Goal: Find contact information

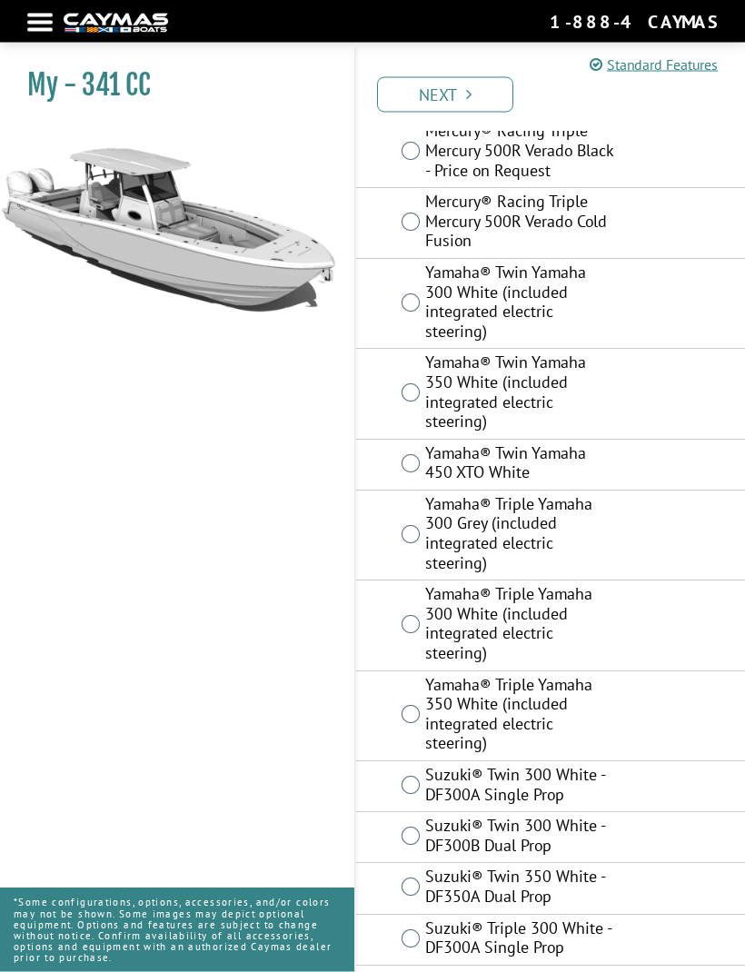
scroll to position [985, 0]
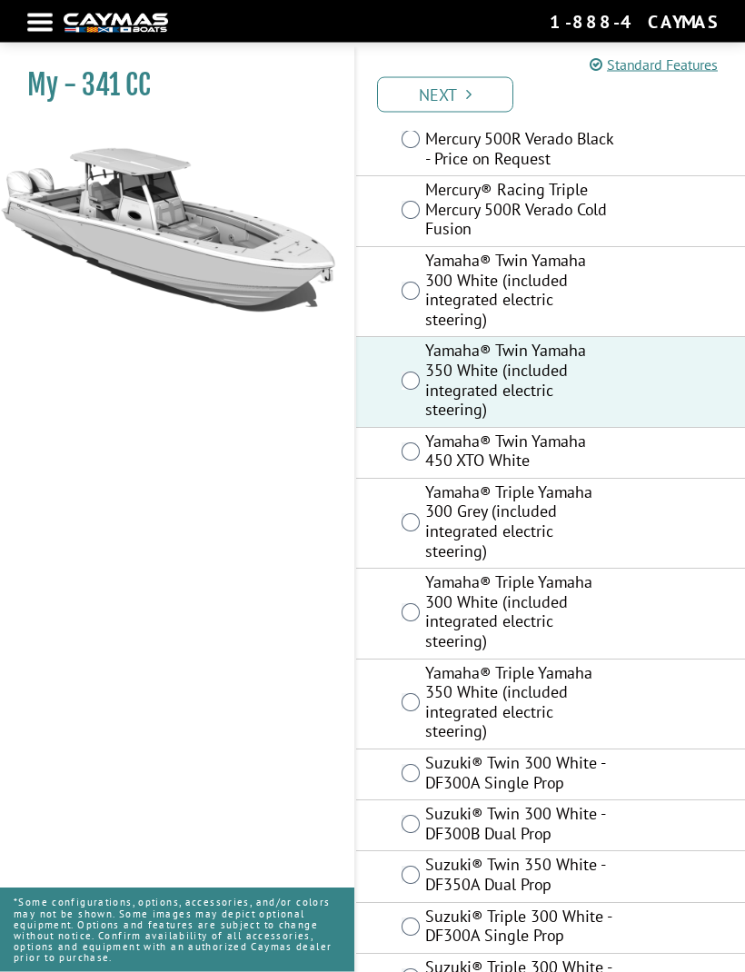
click at [480, 102] on link "Next" at bounding box center [445, 94] width 136 height 35
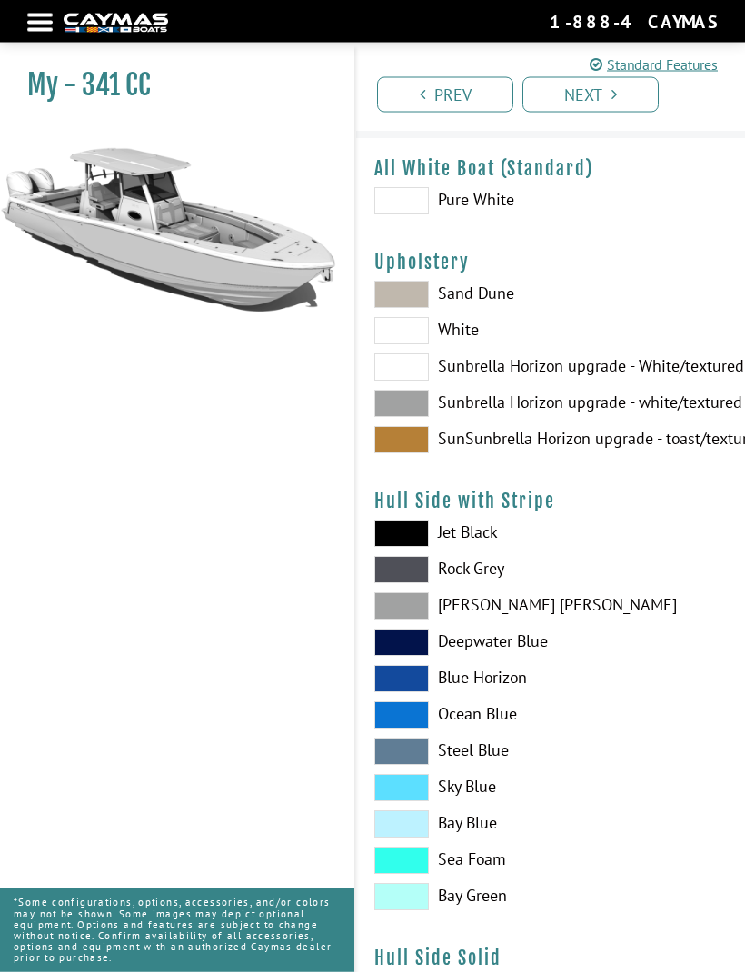
scroll to position [62, 0]
click at [421, 292] on span at bounding box center [401, 294] width 55 height 27
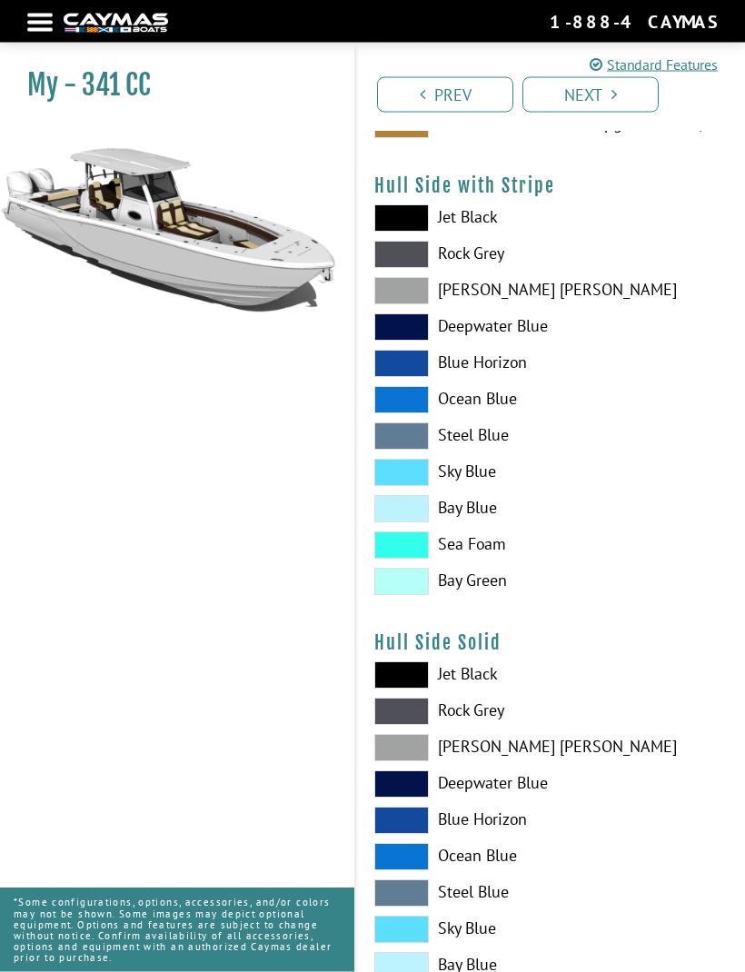
scroll to position [379, 0]
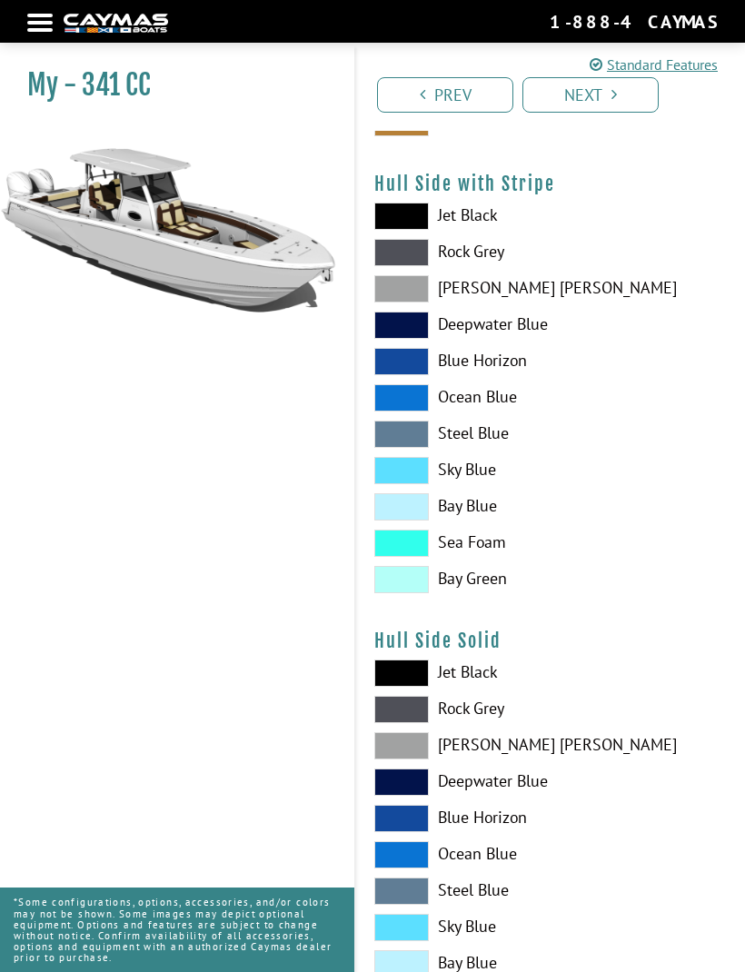
click at [413, 327] on span at bounding box center [401, 325] width 55 height 27
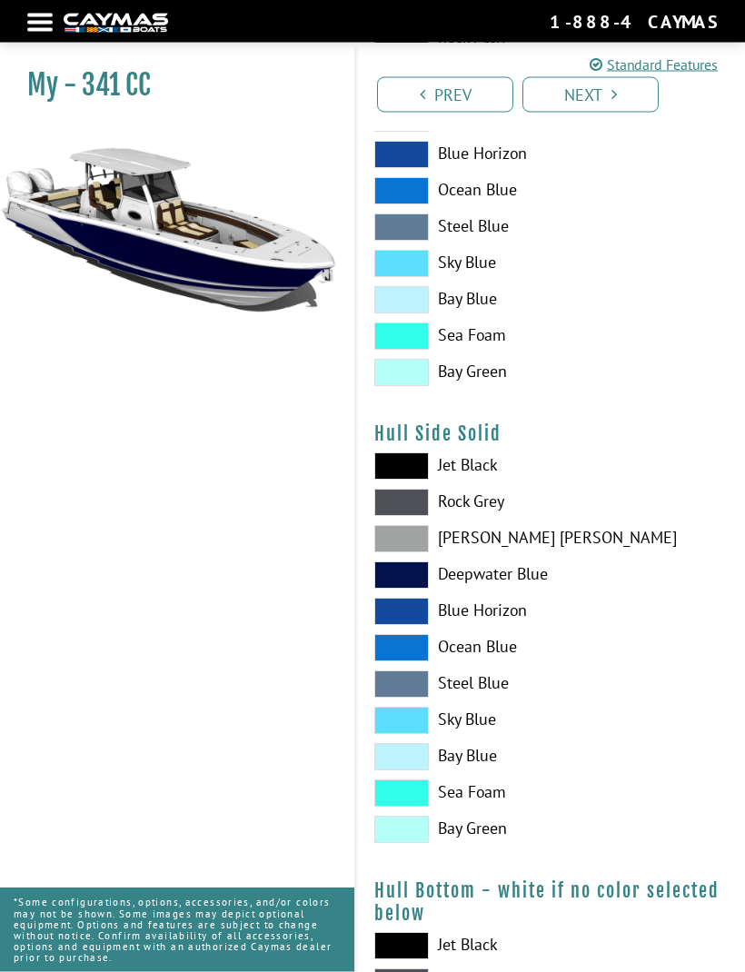
scroll to position [589, 0]
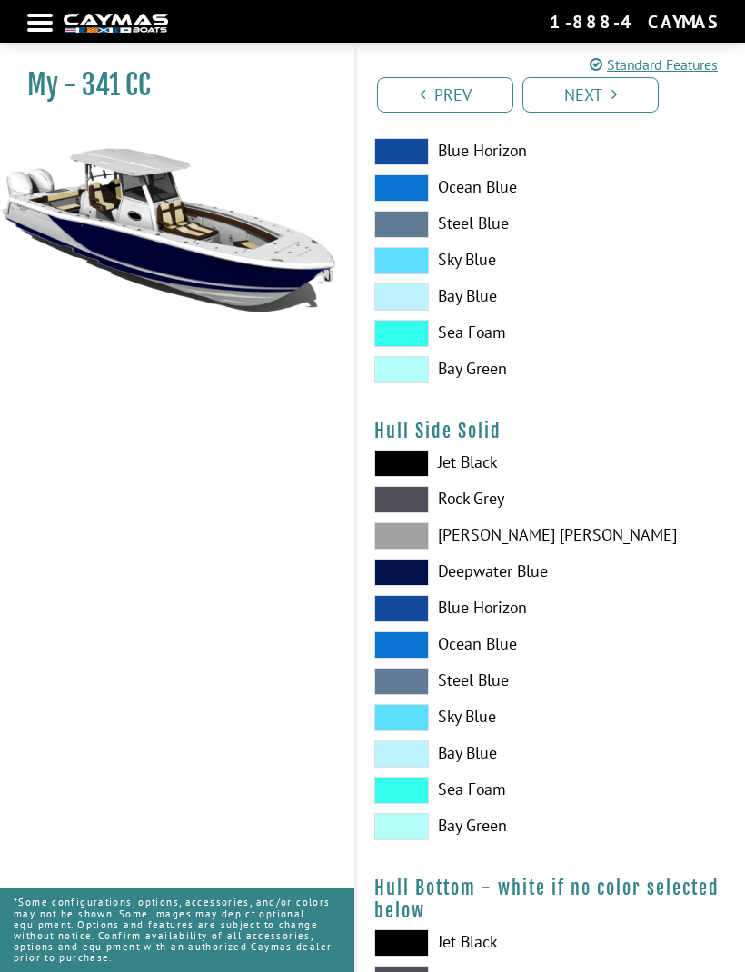
click at [416, 566] on span at bounding box center [401, 572] width 55 height 27
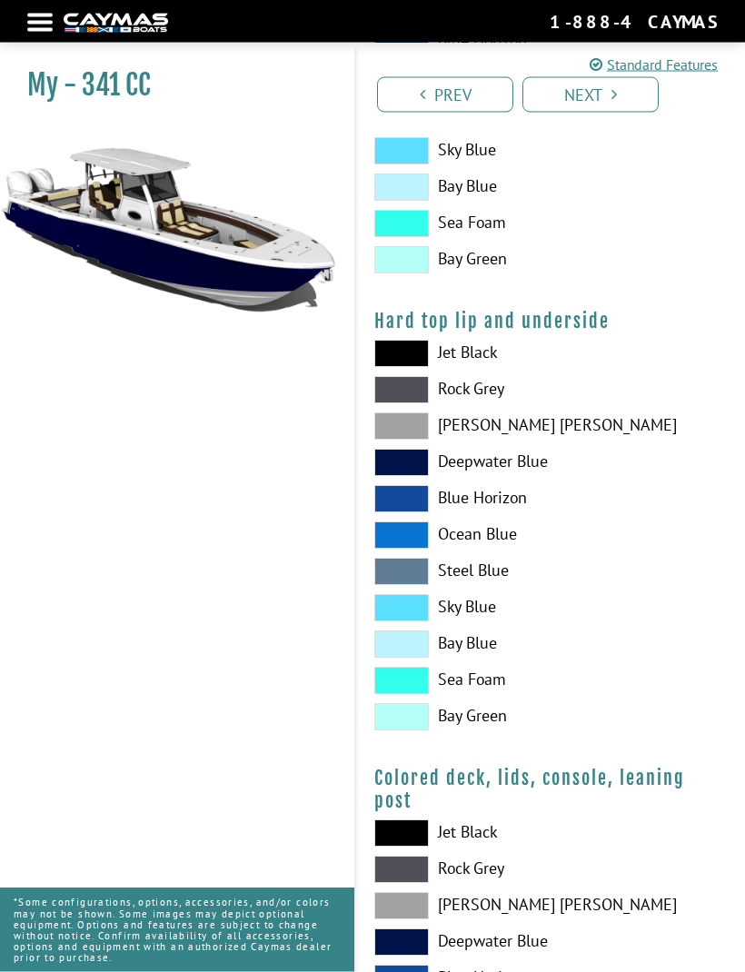
scroll to position [1634, 0]
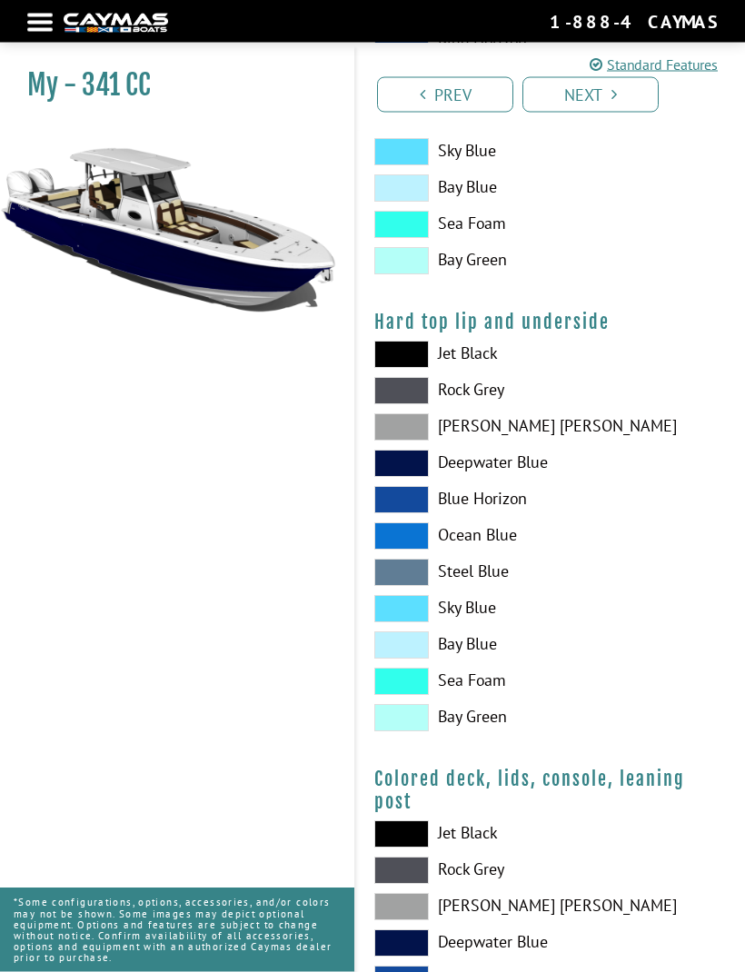
click at [412, 458] on span at bounding box center [401, 464] width 55 height 27
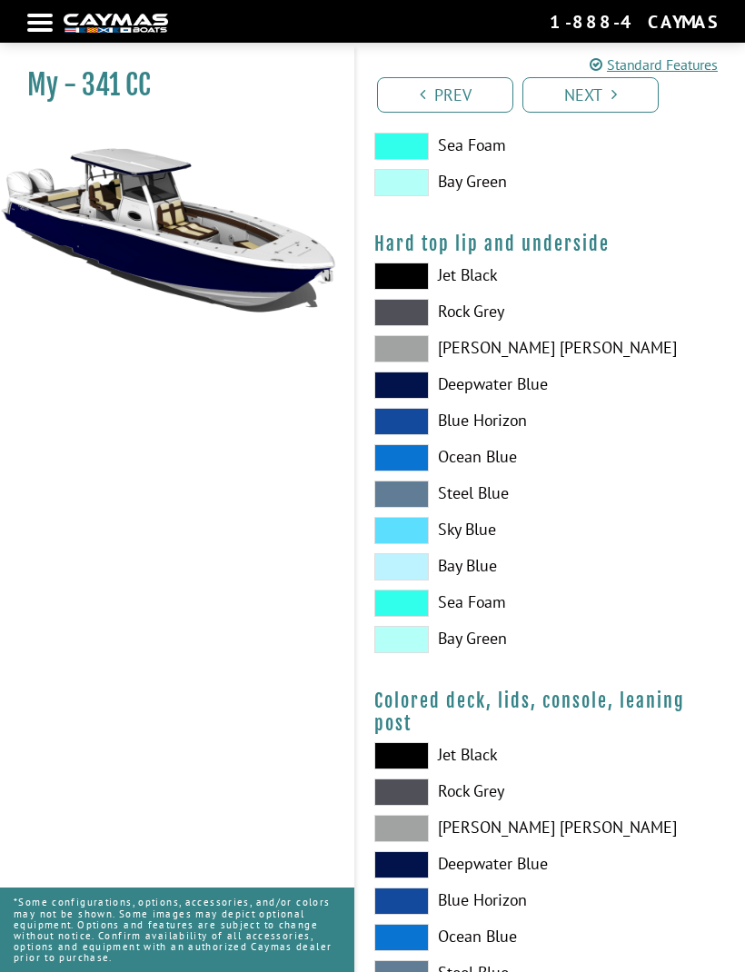
scroll to position [1714, 0]
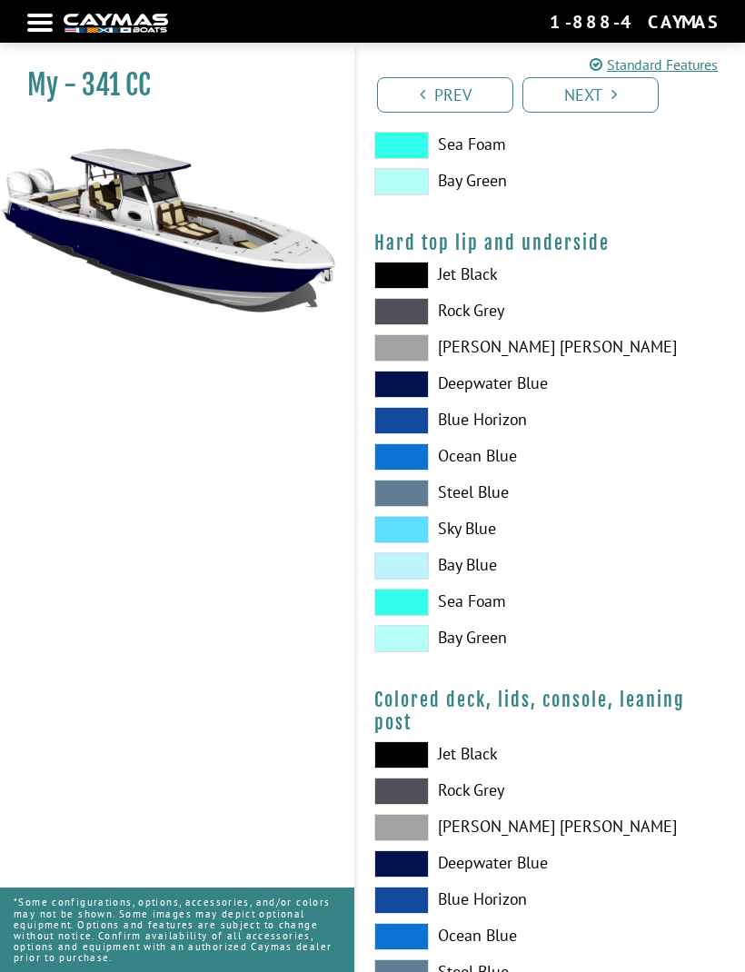
click at [426, 457] on span at bounding box center [401, 456] width 55 height 27
click at [413, 525] on span at bounding box center [401, 529] width 55 height 27
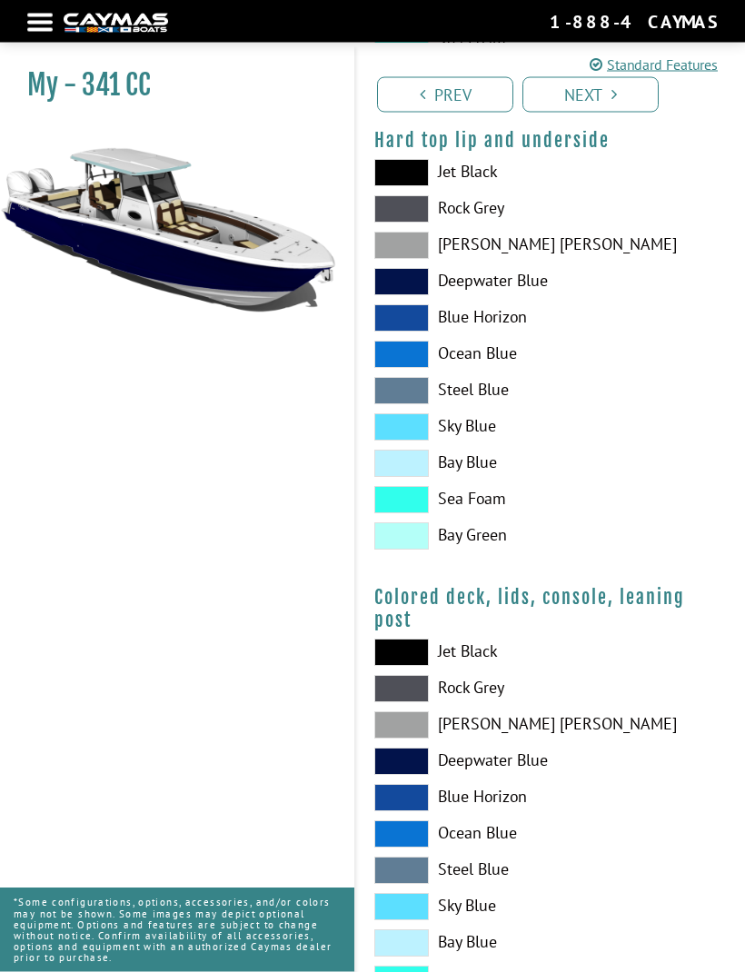
scroll to position [1875, 0]
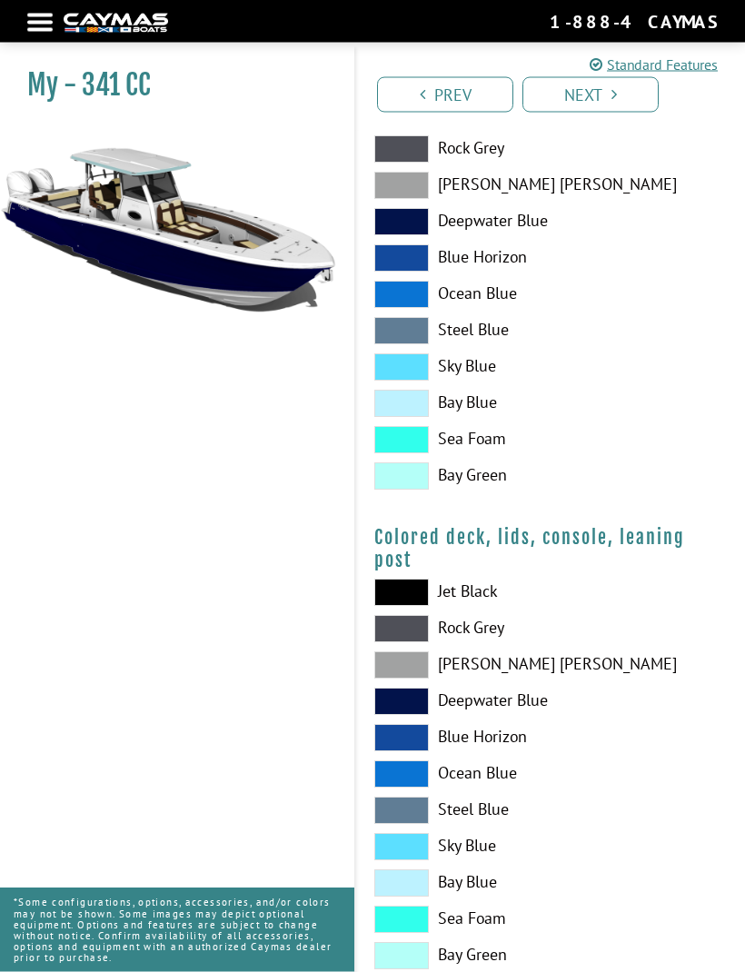
click at [416, 403] on span at bounding box center [401, 404] width 55 height 27
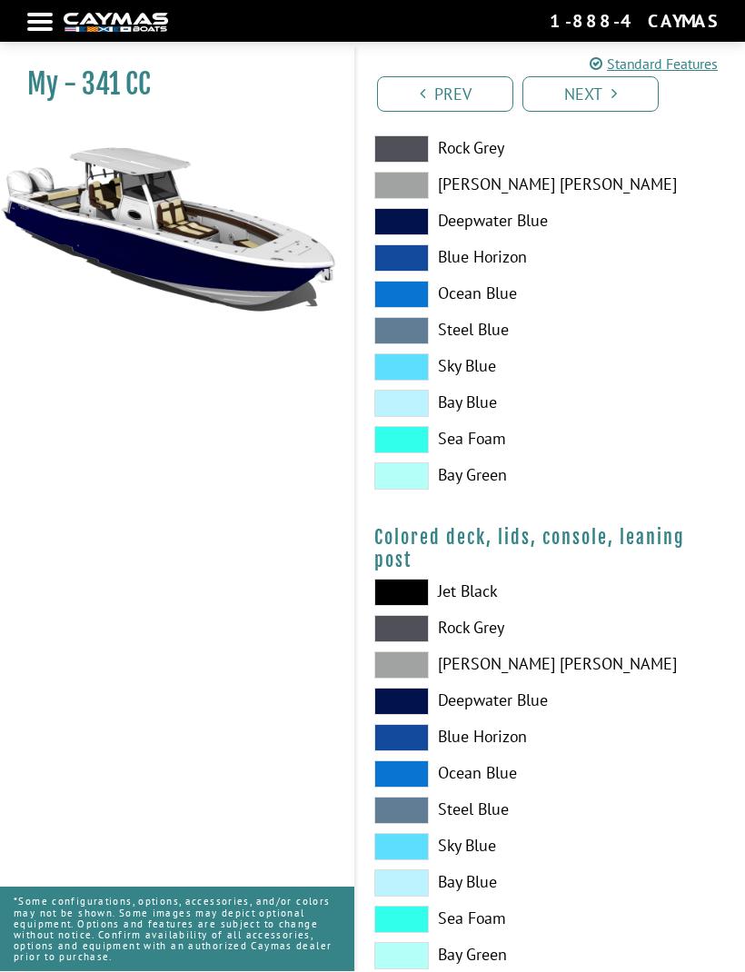
click at [398, 887] on span at bounding box center [401, 883] width 55 height 27
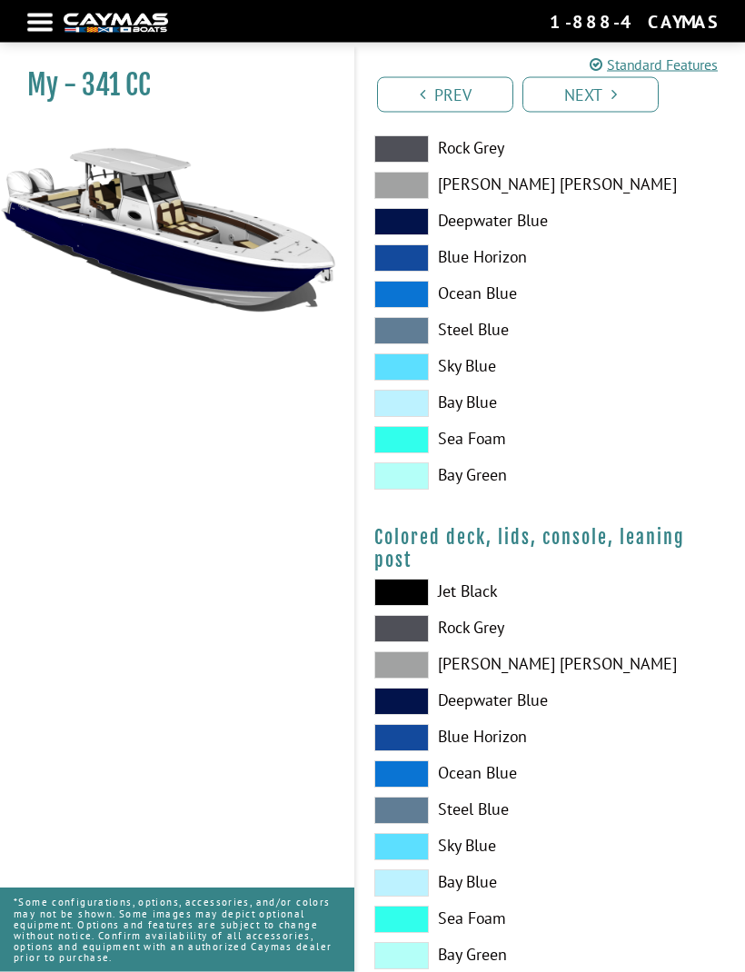
click at [619, 104] on link "Next" at bounding box center [590, 94] width 136 height 35
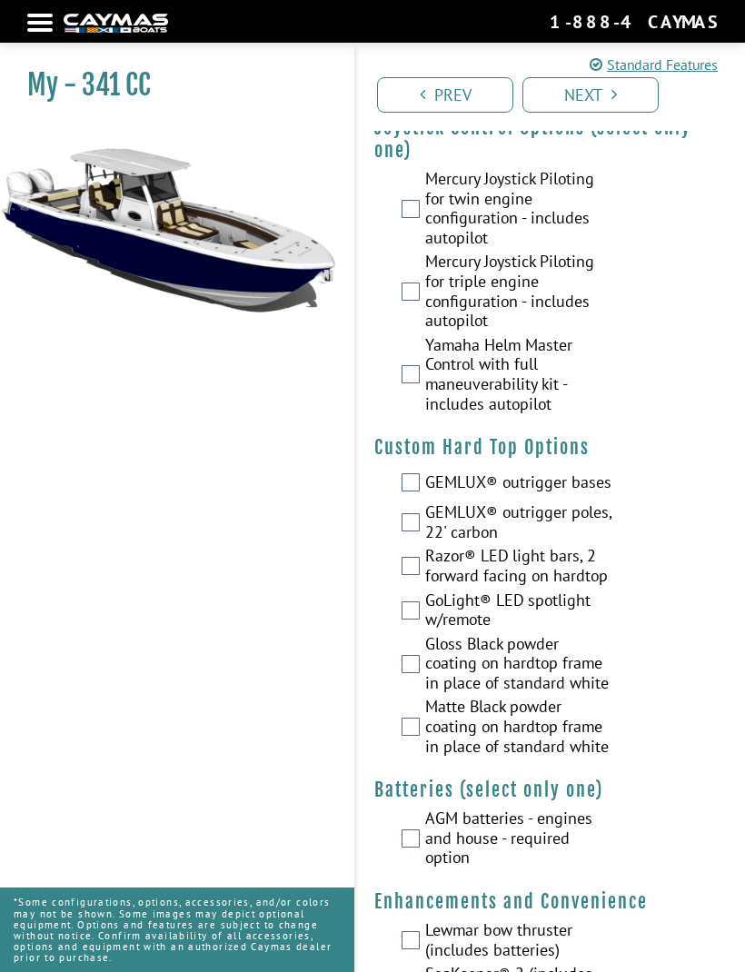
scroll to position [0, 0]
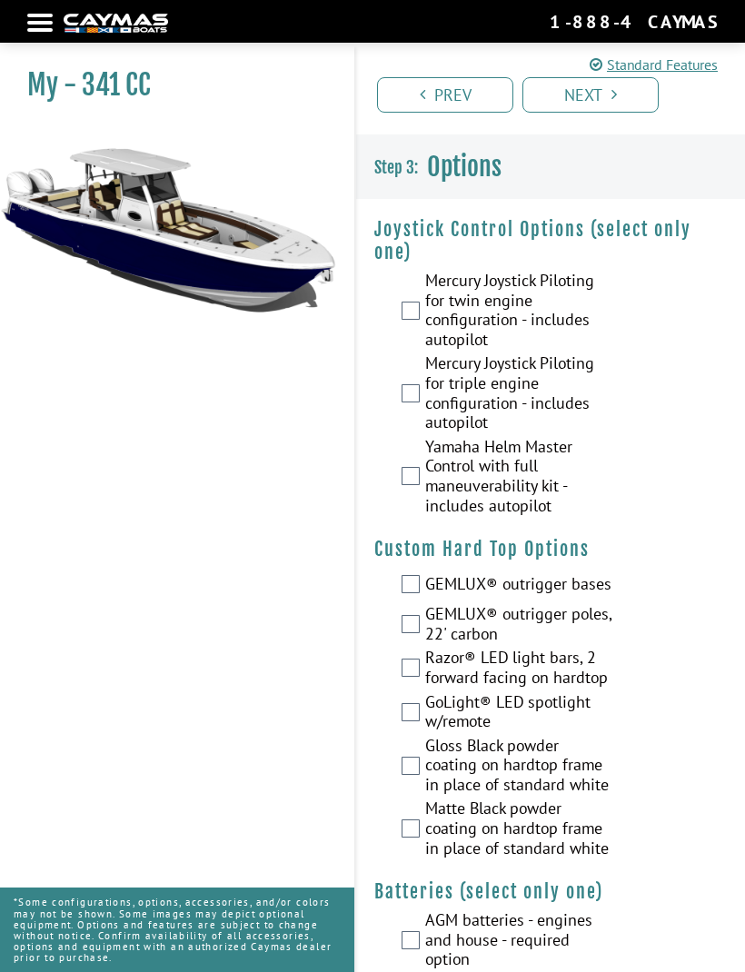
click at [430, 485] on label "Yamaha Helm Master Control with full maneuverability kit - includes autopilot" at bounding box center [520, 478] width 190 height 83
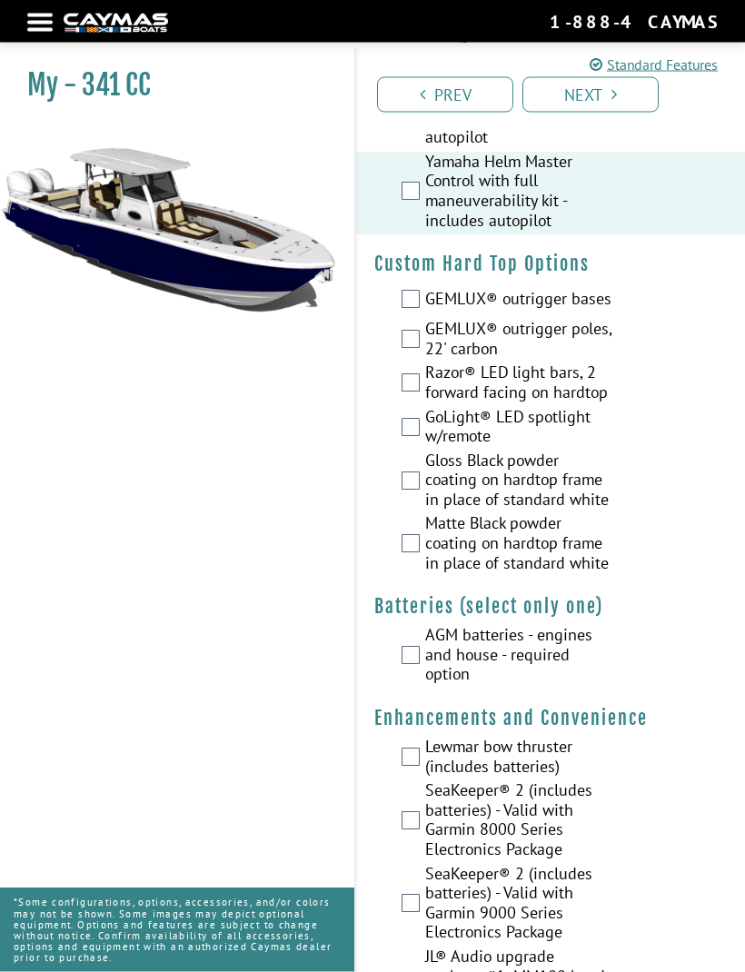
scroll to position [286, 0]
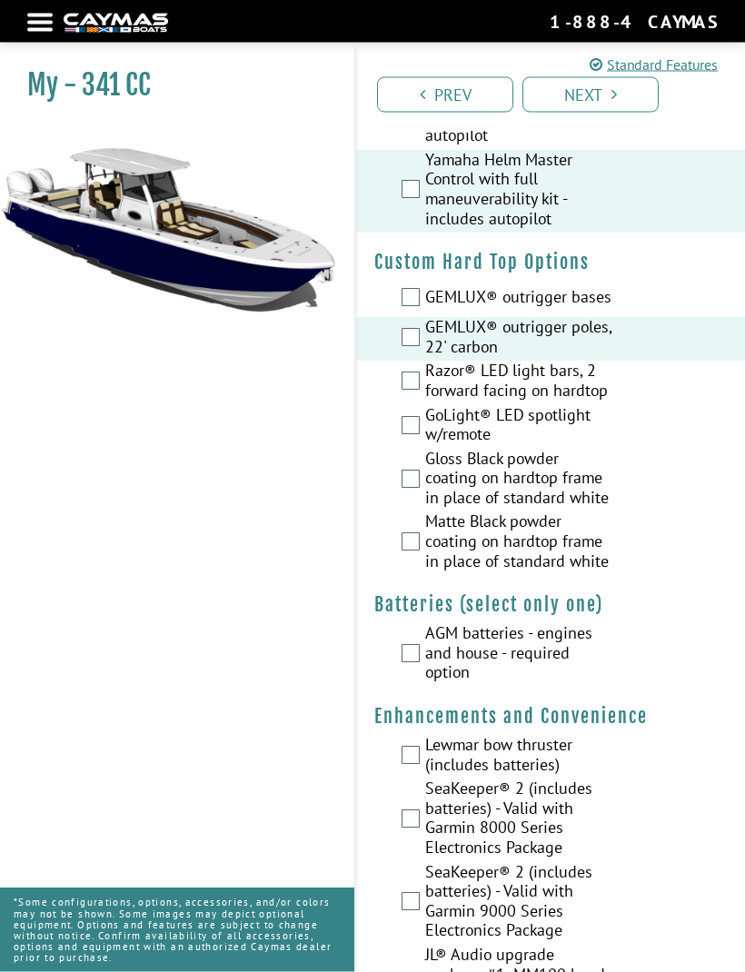
click at [427, 376] on label "Razor® LED light bars, 2 forward facing on hardtop" at bounding box center [520, 384] width 190 height 44
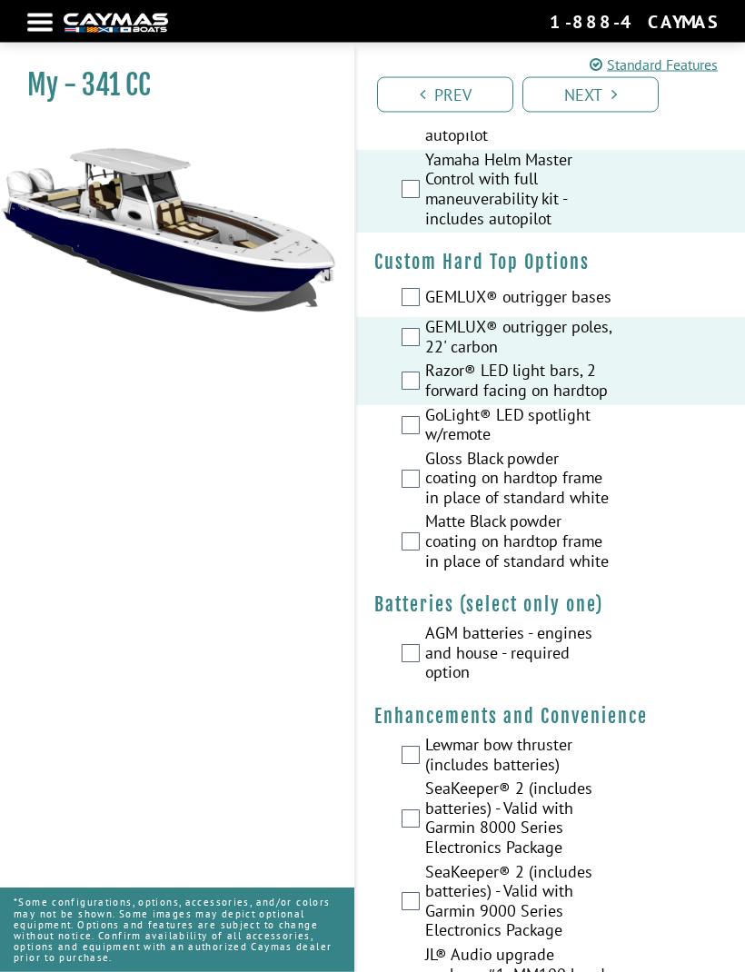
click at [426, 423] on label "GoLight® LED spotlight w/remote" at bounding box center [520, 428] width 190 height 44
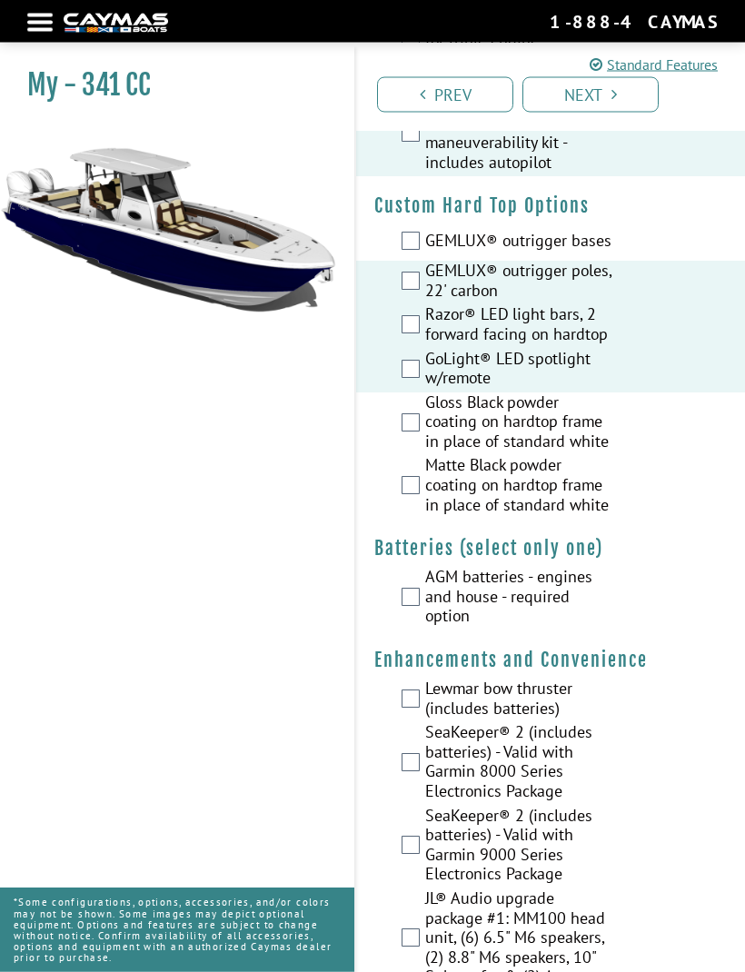
scroll to position [350, 0]
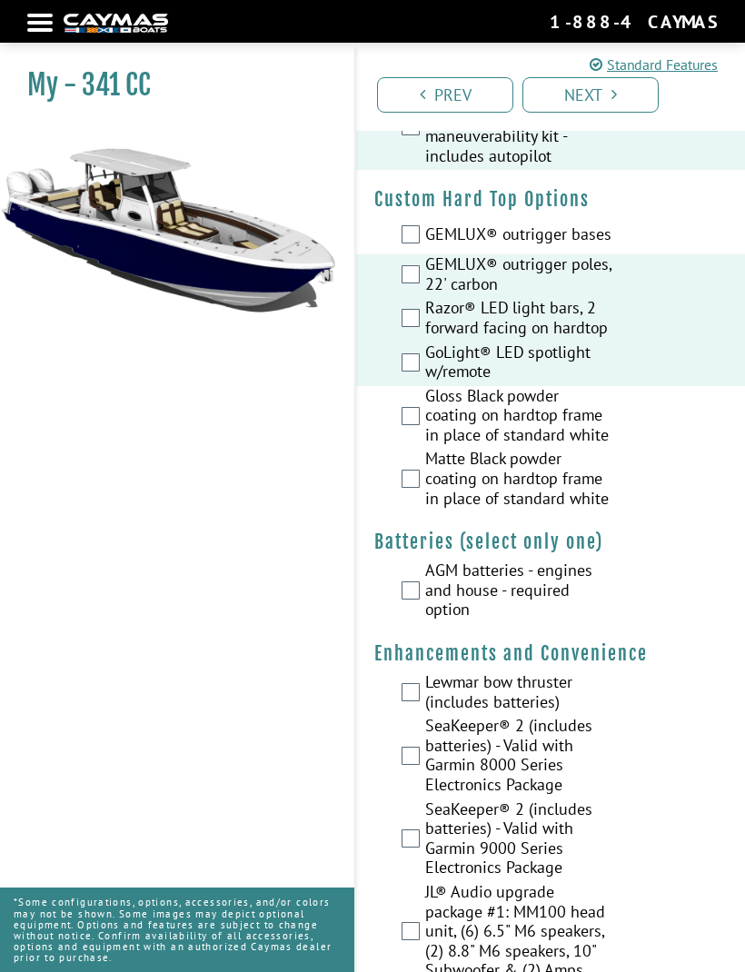
click at [427, 406] on label "Gloss Black powder coating on hardtop frame in place of standard white" at bounding box center [520, 418] width 190 height 64
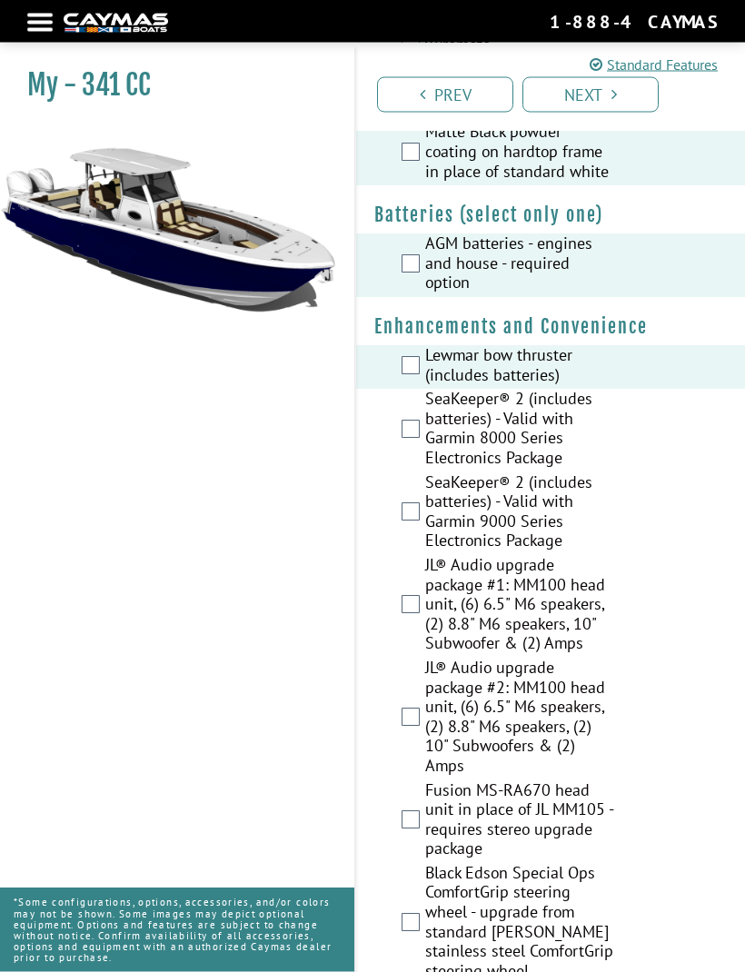
scroll to position [679, 0]
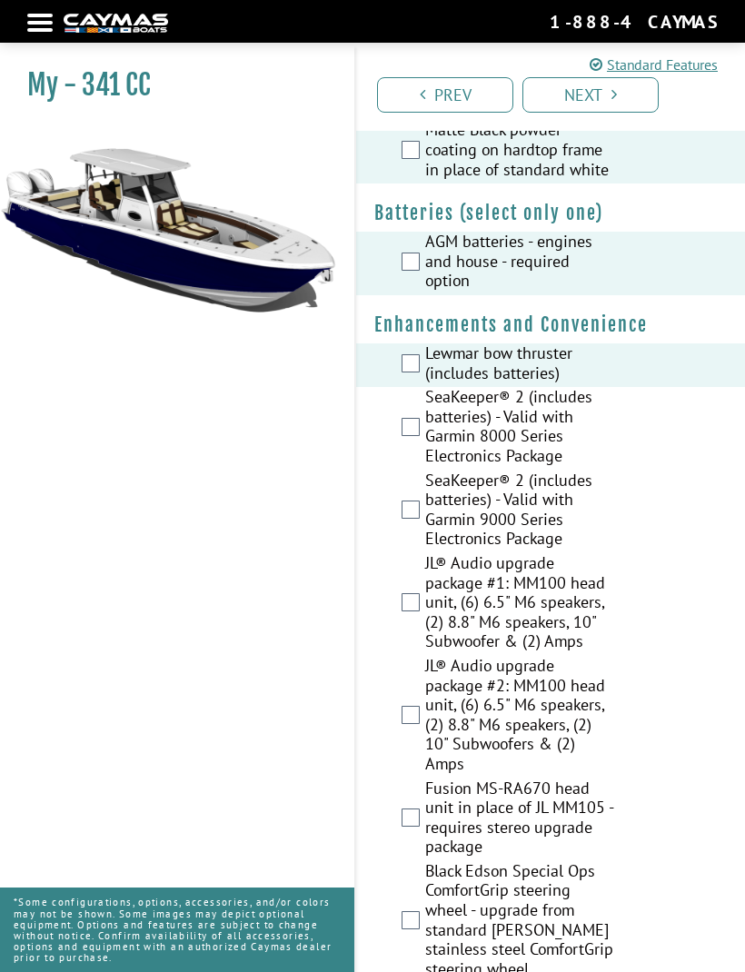
click at [420, 486] on div "SeaKeeper® 2 (includes batteries) - Valid with Garmin 9000 Series Electronics P…" at bounding box center [550, 512] width 389 height 83
click at [428, 488] on label "SeaKeeper® 2 (includes batteries) - Valid with Garmin 9000 Series Electronics P…" at bounding box center [520, 512] width 190 height 83
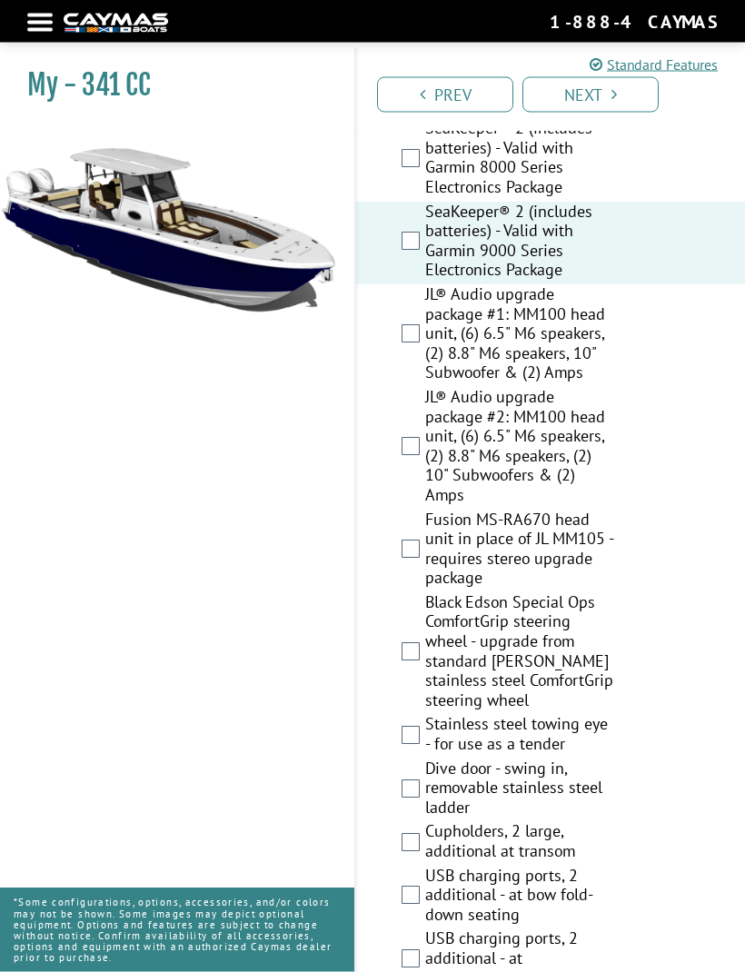
scroll to position [948, 0]
click at [429, 442] on label "JL® Audio upgrade package #2: MM100 head unit, (6) 6.5" M6 speakers, (2) 8.8" M…" at bounding box center [520, 448] width 190 height 123
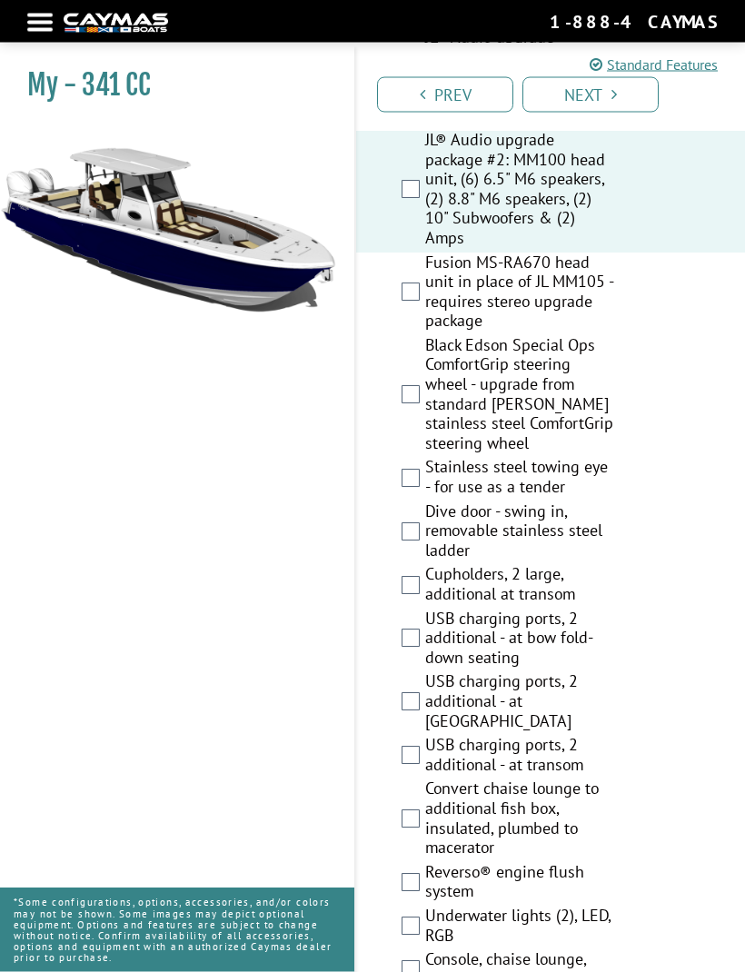
scroll to position [1206, 0]
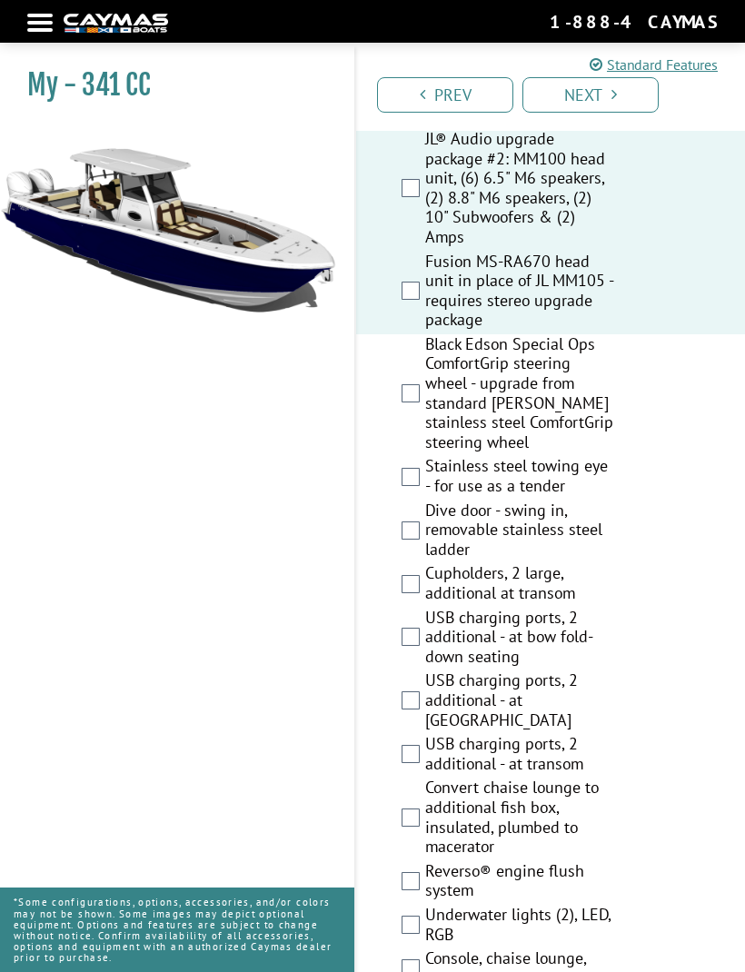
click at [425, 375] on label "Black Edson Special Ops ComfortGrip steering wheel - upgrade from standard Edso…" at bounding box center [520, 395] width 190 height 123
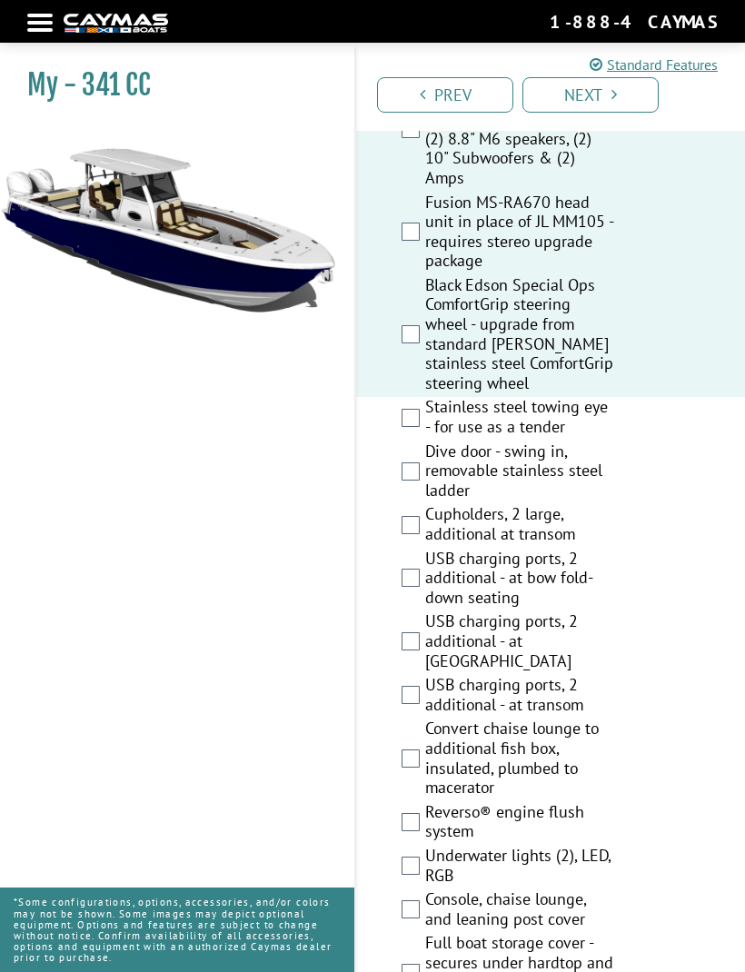
scroll to position [1298, 0]
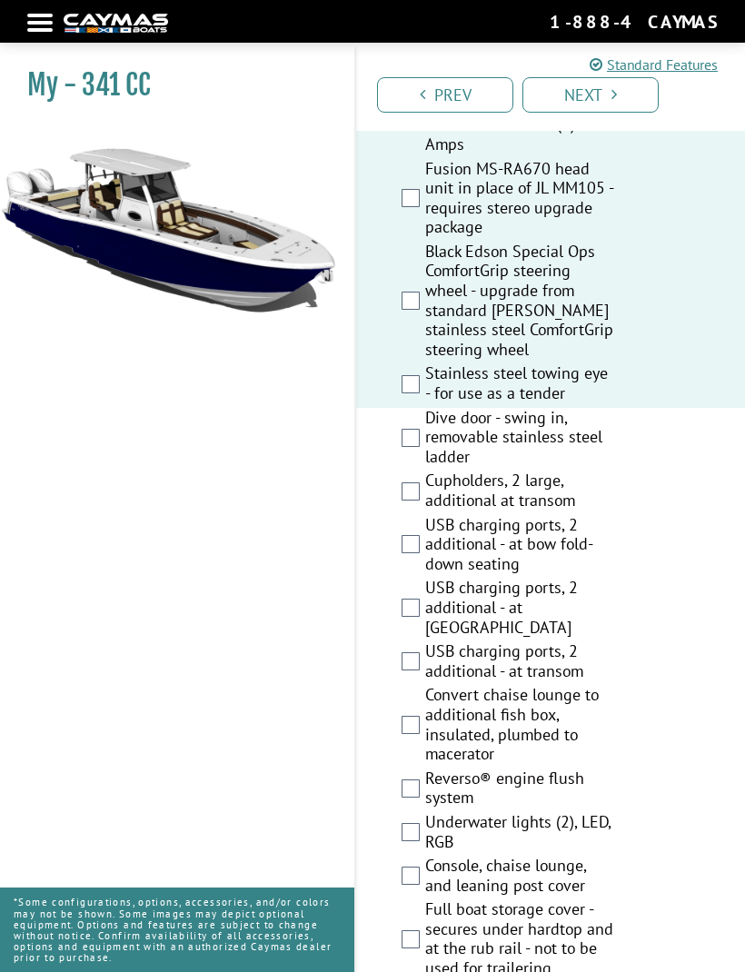
click at [425, 408] on label "Dive door - swing in, removable stainless steel ladder" at bounding box center [520, 440] width 190 height 64
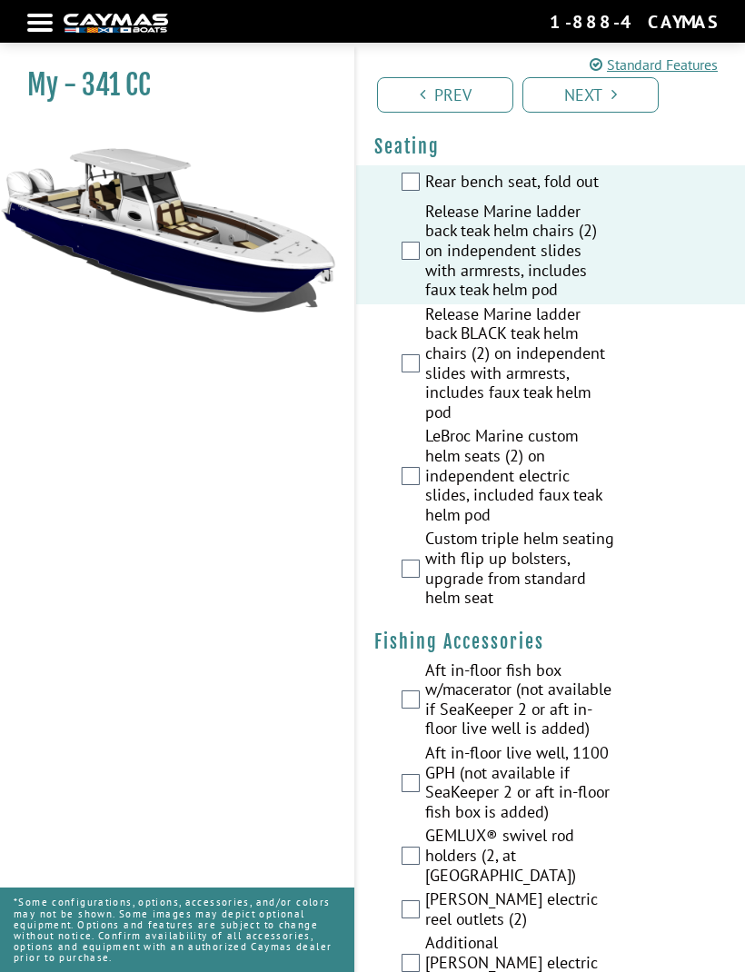
scroll to position [2313, 0]
click at [429, 531] on label "Custom triple helm seating with flip up bolsters, upgrade from standard helm se…" at bounding box center [520, 572] width 190 height 83
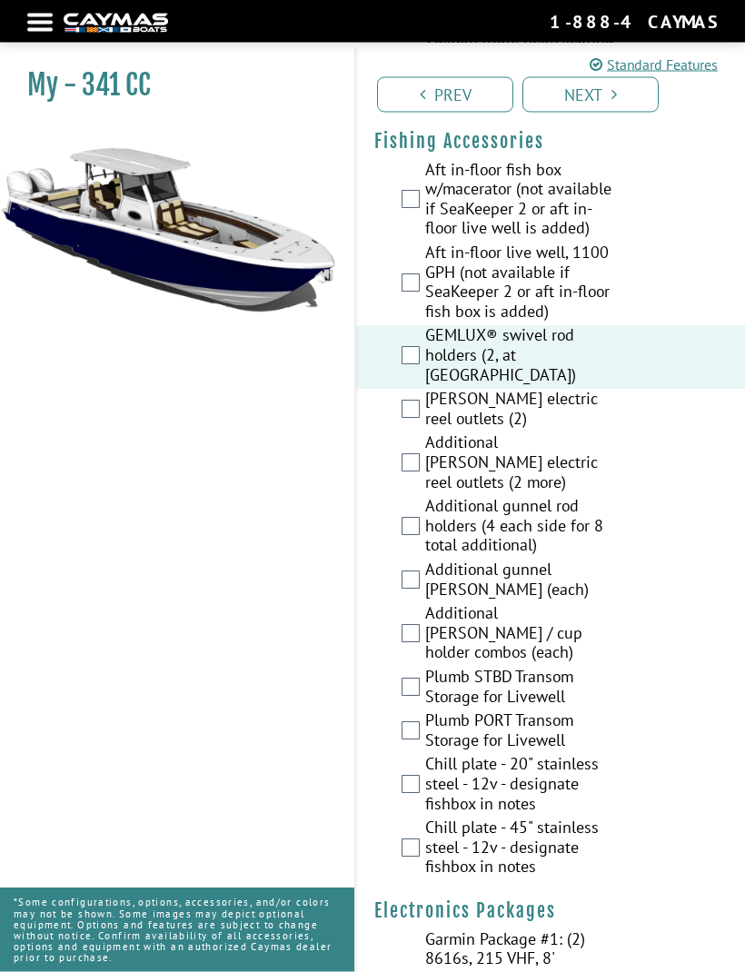
scroll to position [2817, 0]
click at [431, 388] on label "Hubbell electric reel outlets (2)" at bounding box center [520, 410] width 190 height 44
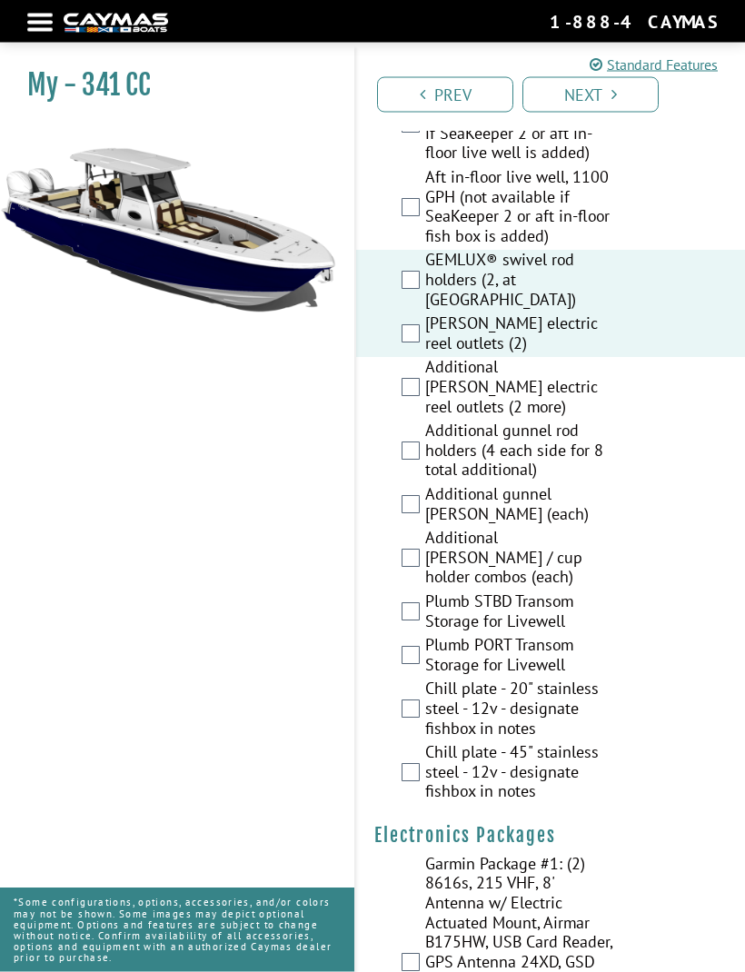
scroll to position [2892, 0]
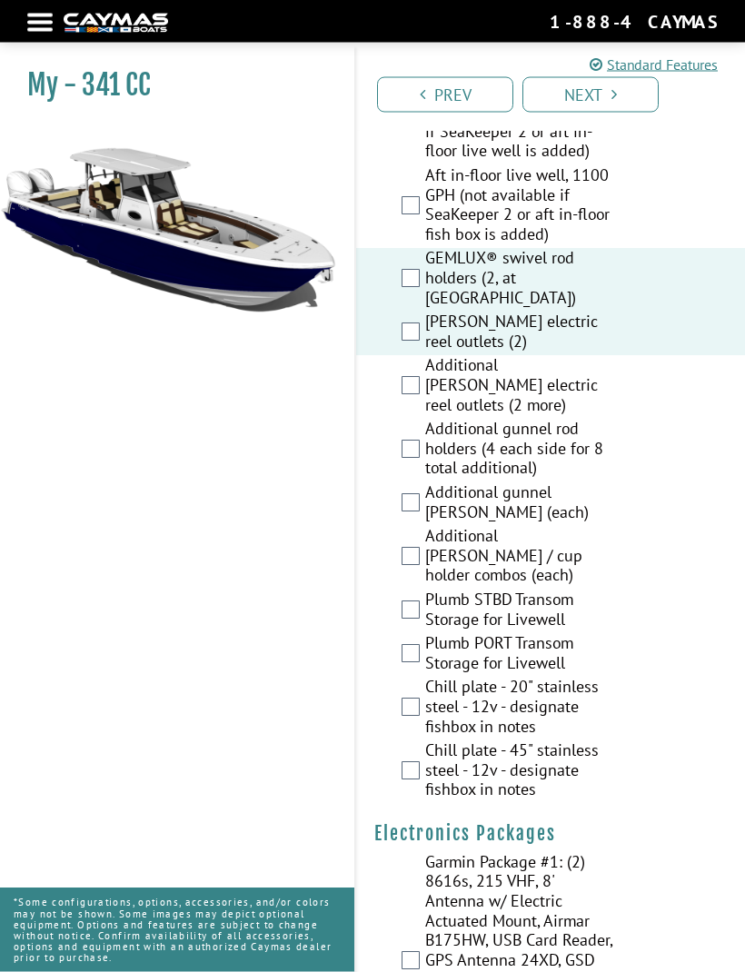
click at [434, 356] on label "Additional Hubbell electric reel outlets (2 more)" at bounding box center [520, 388] width 190 height 64
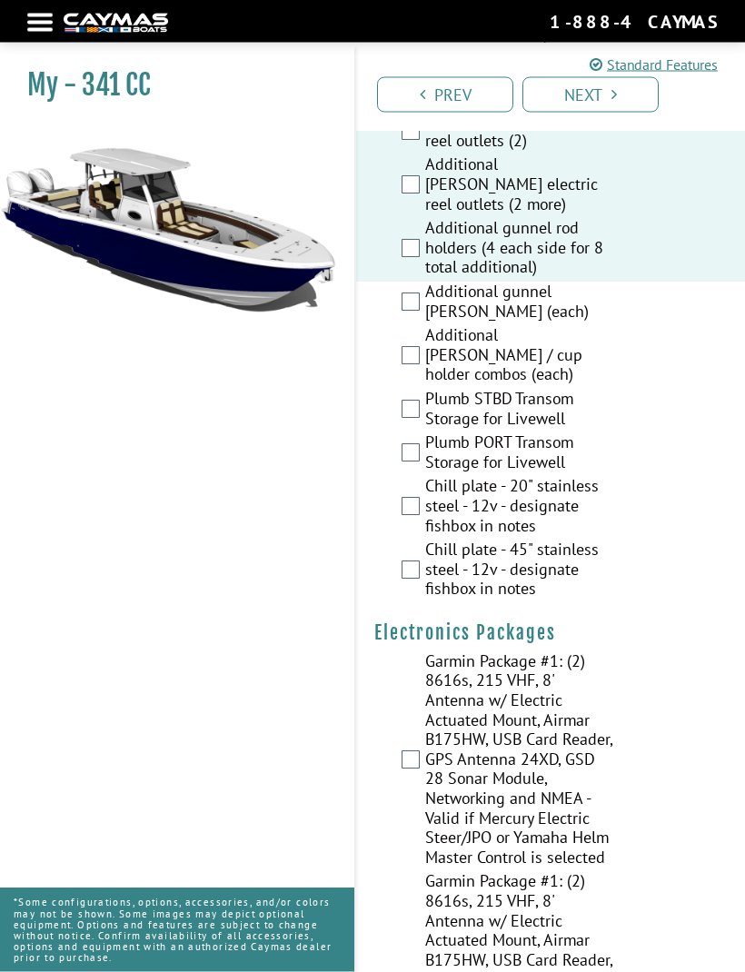
scroll to position [3095, 0]
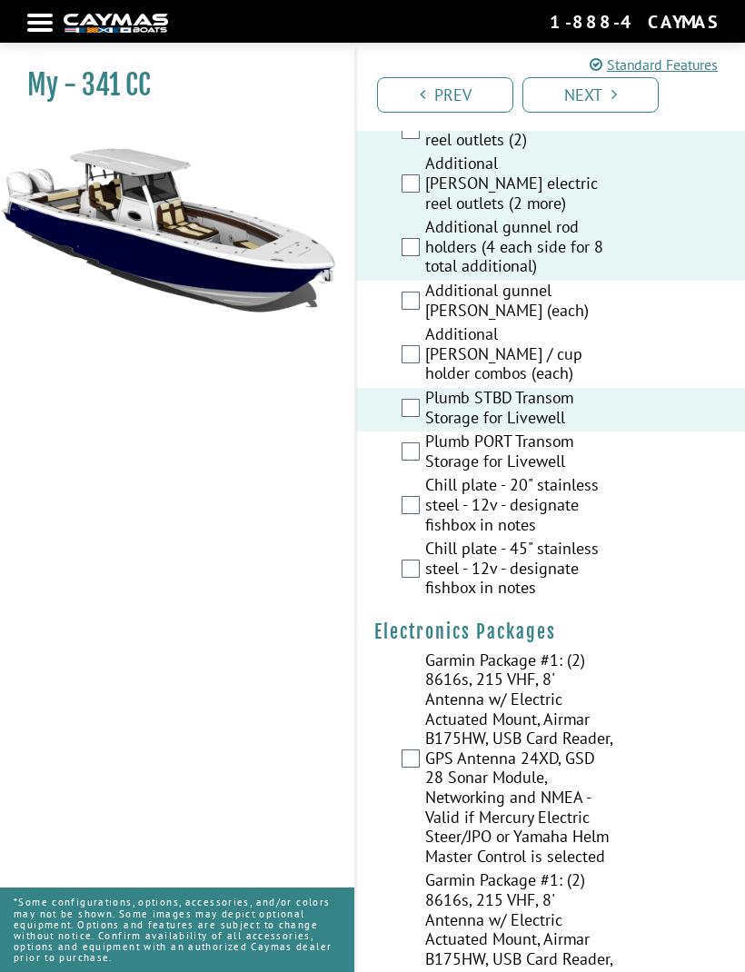
click at [428, 432] on label "Plumb PORT Transom Storage for Livewell" at bounding box center [520, 454] width 190 height 44
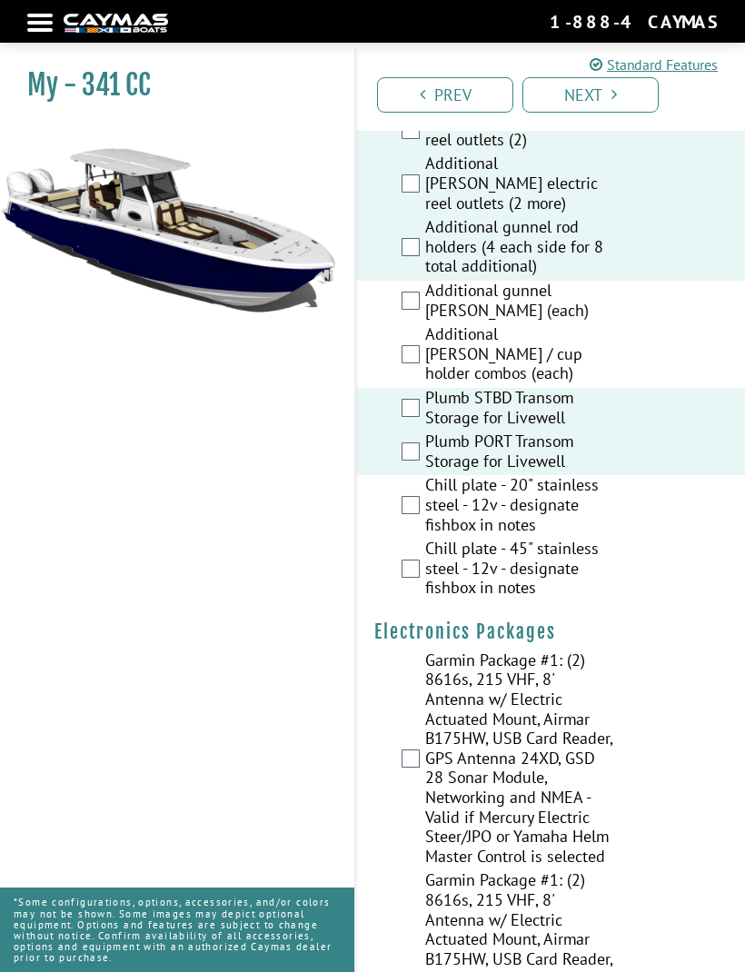
click at [443, 475] on label "Chill plate - 20" stainless steel - 12v - designate fishbox in notes" at bounding box center [520, 507] width 190 height 64
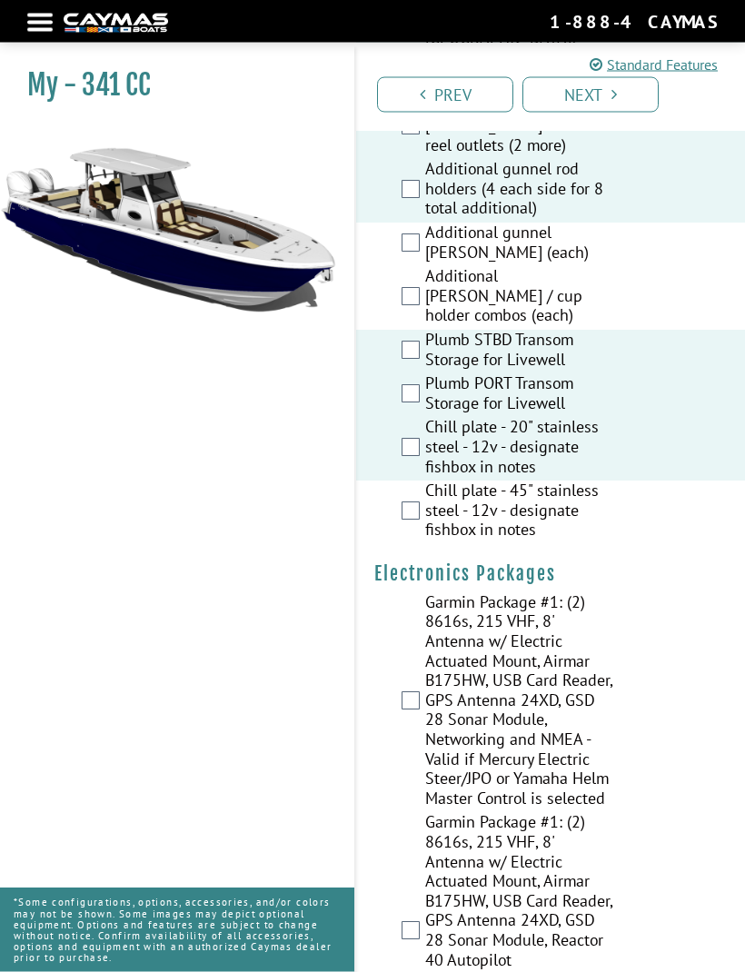
scroll to position [3154, 0]
click at [426, 416] on label "Chill plate - 20" stainless steel - 12v - designate fishbox in notes" at bounding box center [520, 448] width 190 height 64
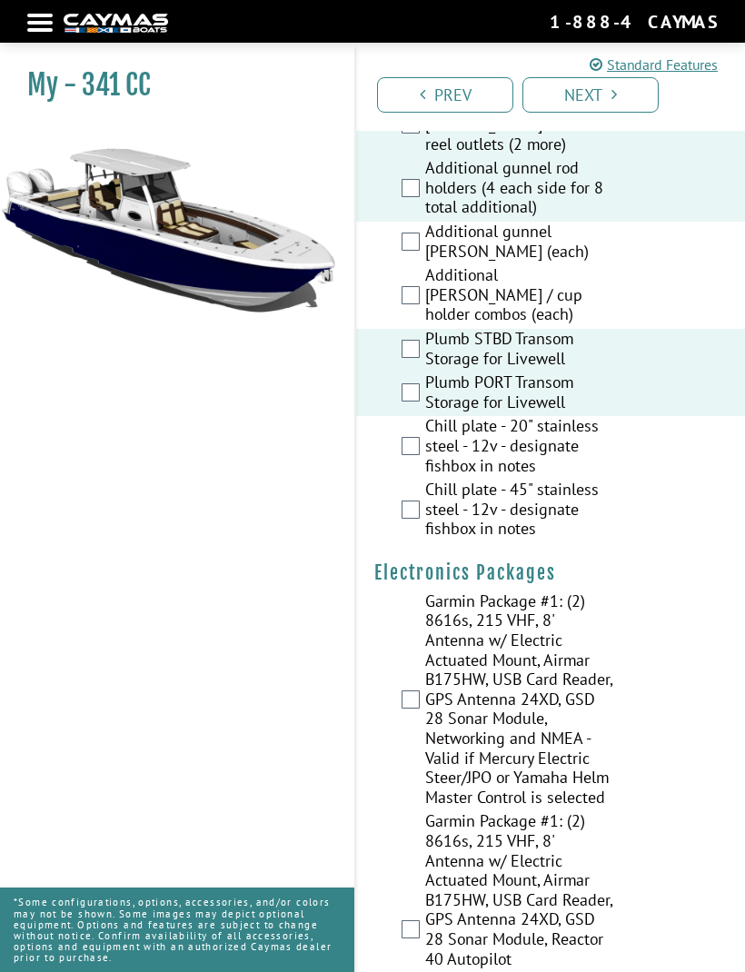
click at [428, 480] on label "Chill plate - 45" stainless steel - 12v - designate fishbox in notes" at bounding box center [520, 512] width 190 height 64
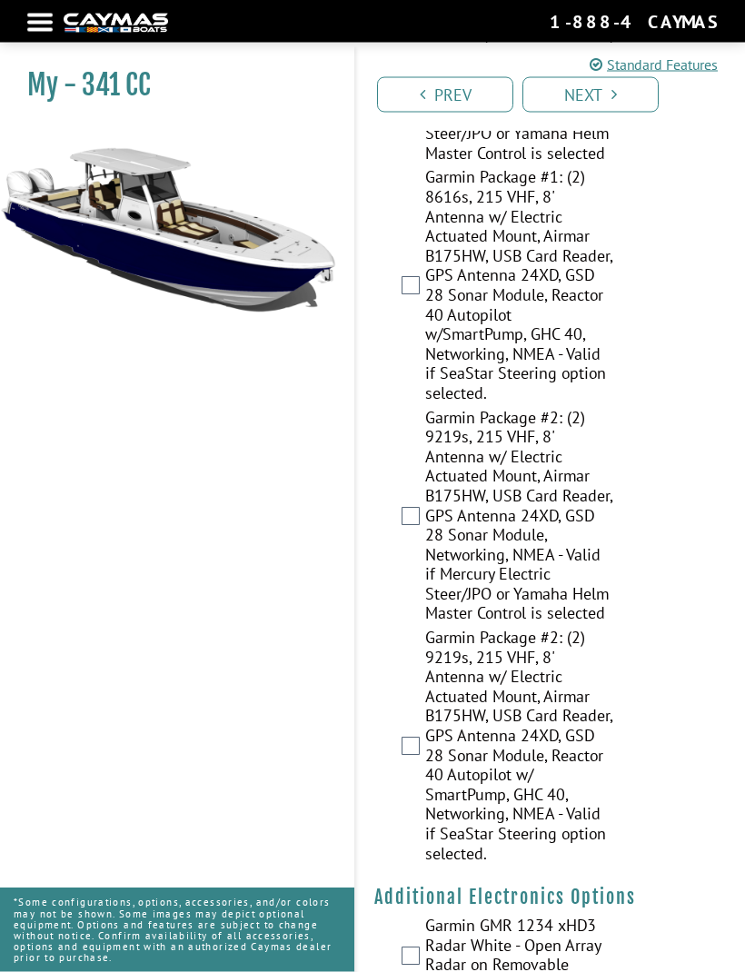
scroll to position [3798, 0]
click at [430, 628] on label "Garmin Package #2: (2) 9219s, 215 VHF, 8' Antenna w/ Electric Actuated Mount, A…" at bounding box center [520, 748] width 190 height 240
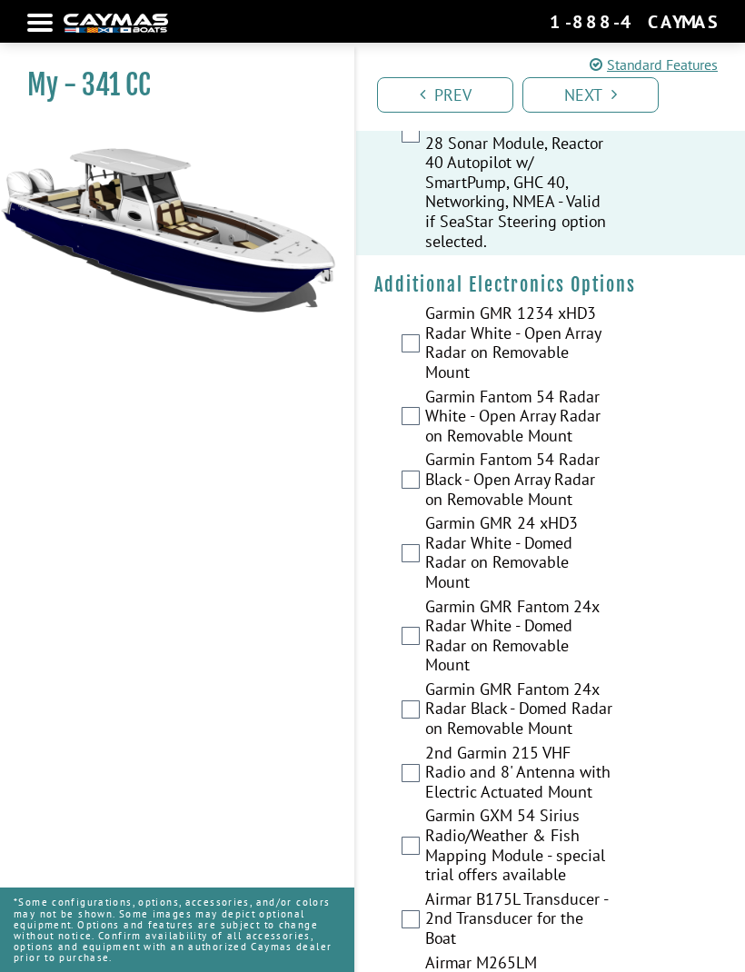
scroll to position [4409, 0]
click at [429, 388] on label "Garmin Fantom 54 Radar White - Open Array Radar on Removable Mount" at bounding box center [520, 420] width 190 height 64
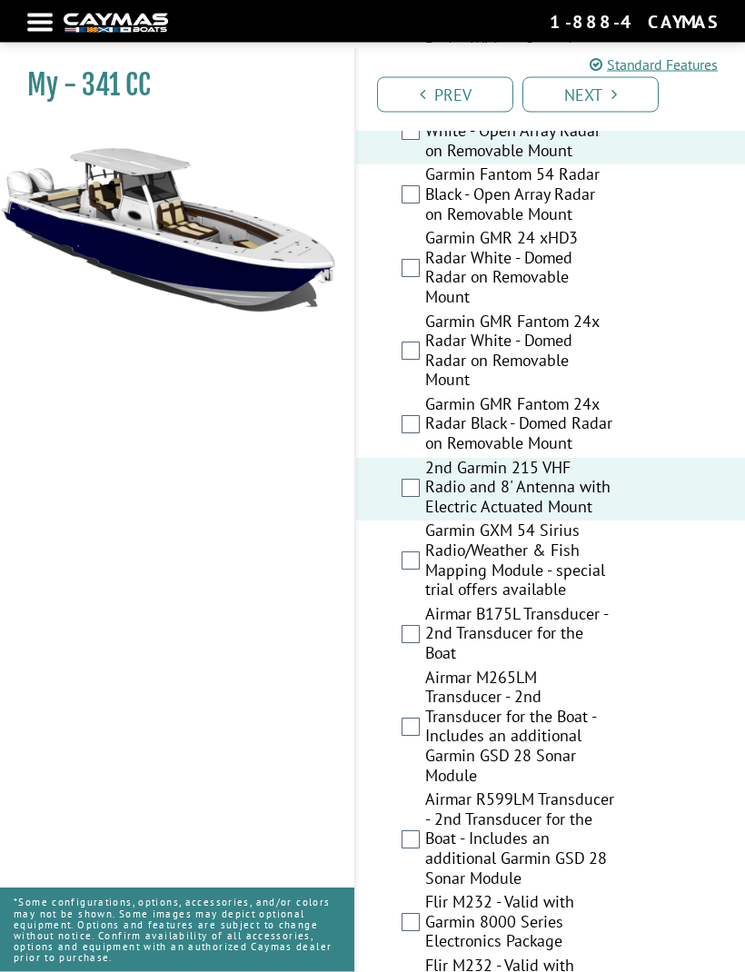
scroll to position [4696, 0]
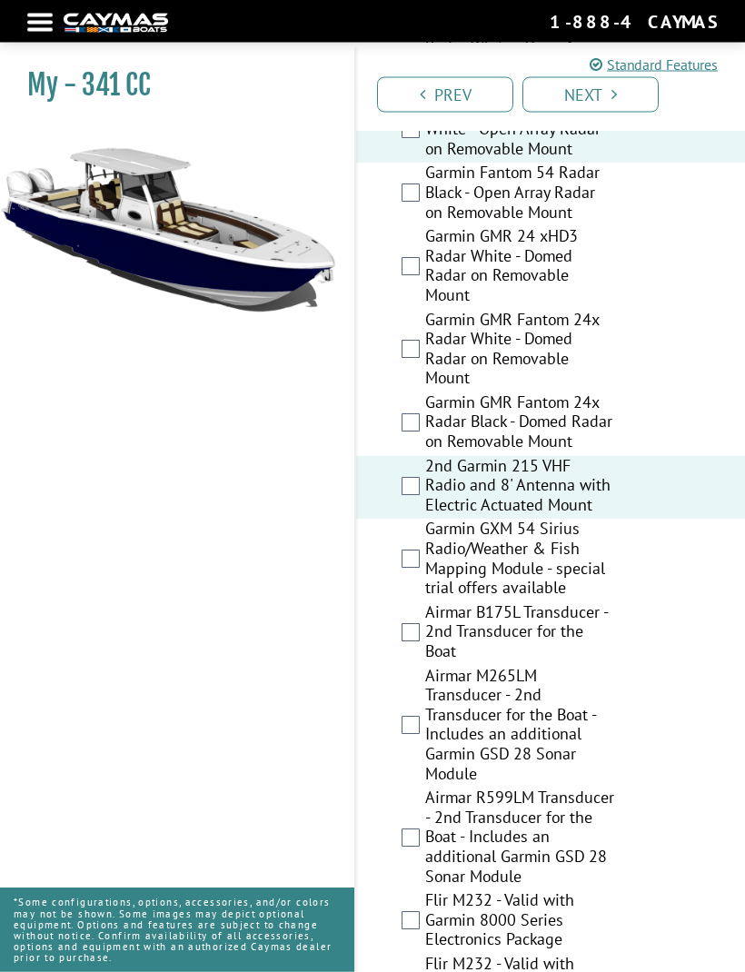
click at [432, 520] on label "Garmin GXM 54 Sirius Radio/Weather & Fish Mapping Module - special trial offers…" at bounding box center [520, 561] width 190 height 83
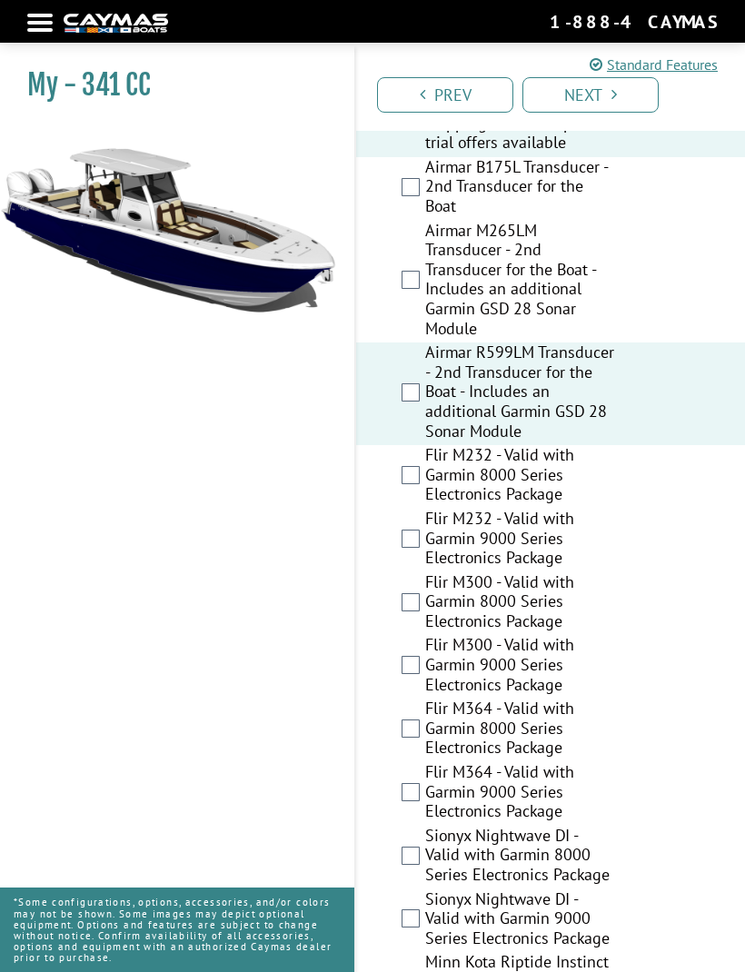
scroll to position [5149, 0]
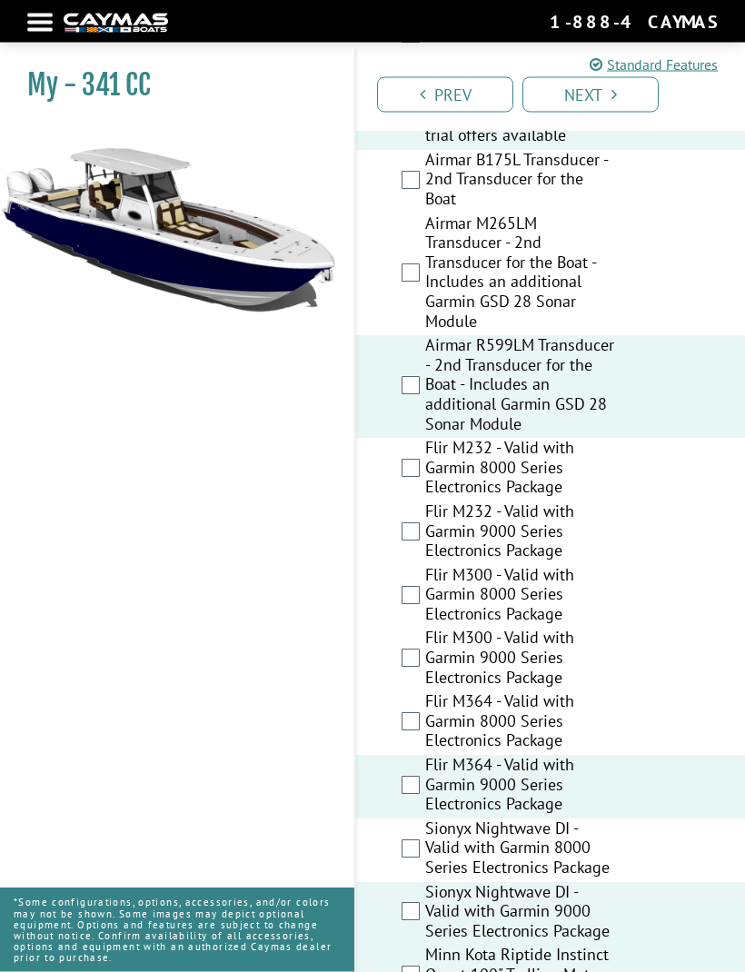
click at [641, 97] on link "Next" at bounding box center [590, 94] width 136 height 35
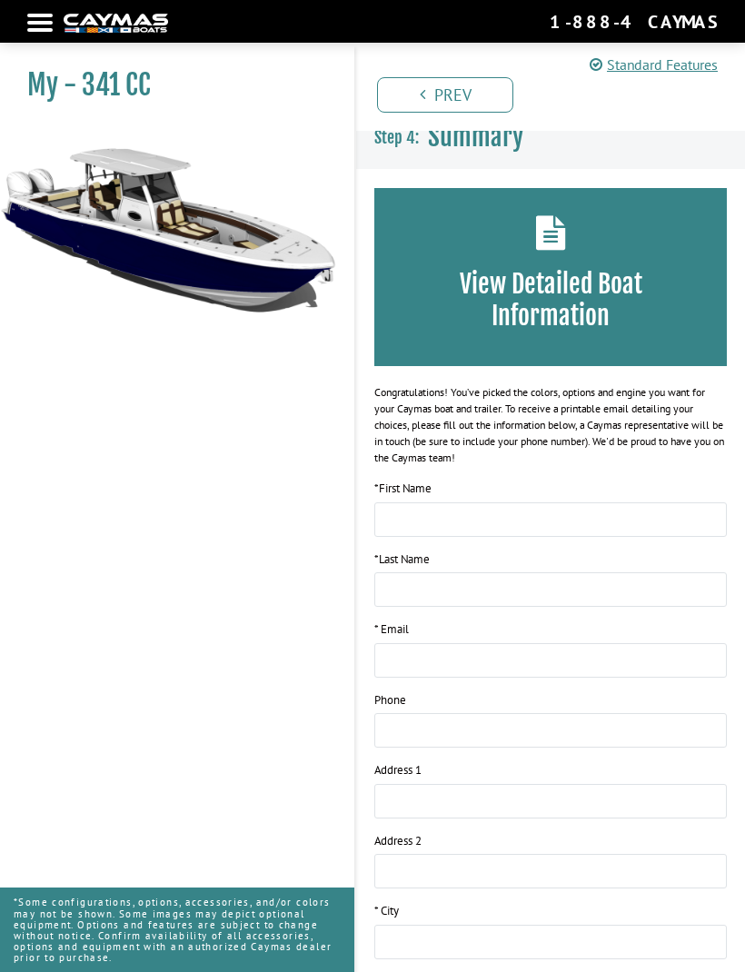
scroll to position [0, 0]
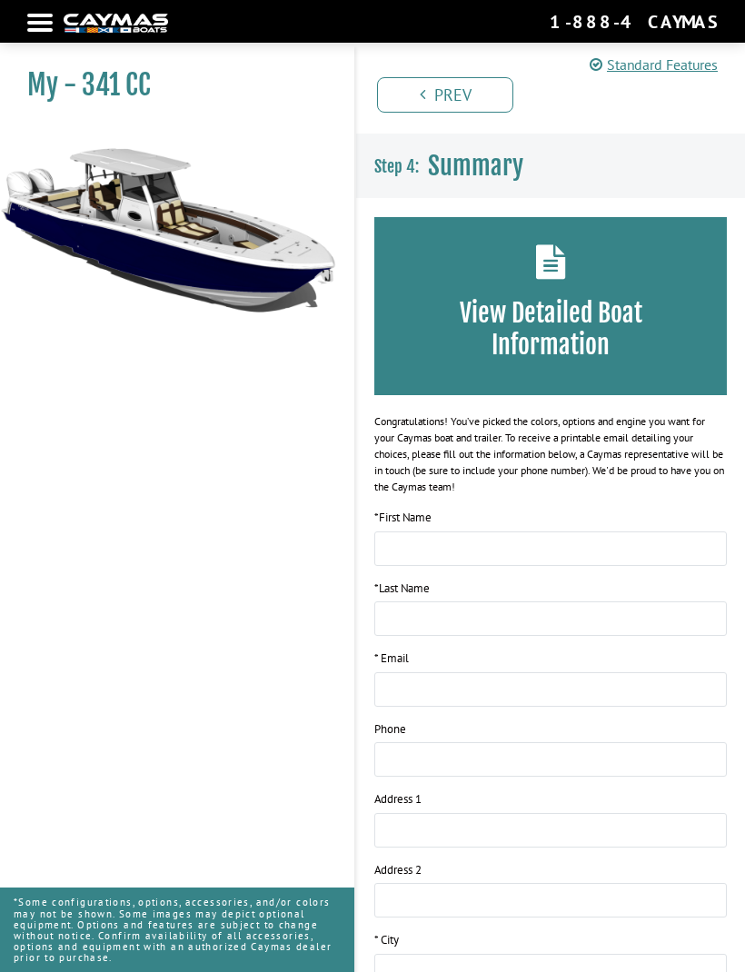
click at [45, 21] on div at bounding box center [39, 23] width 25 height 4
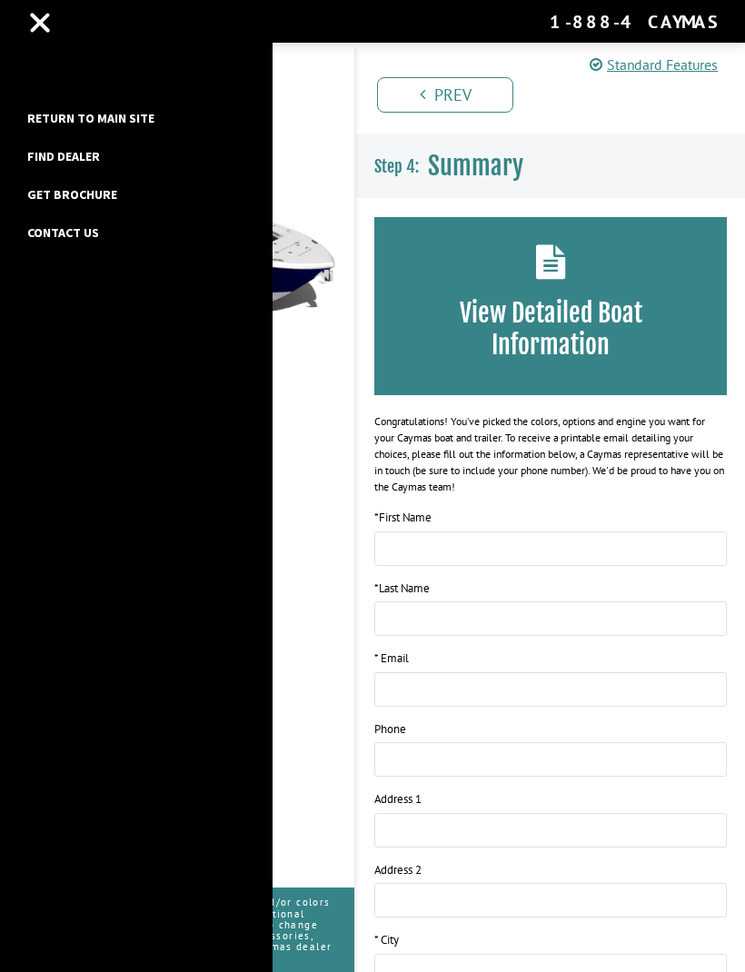
click at [57, 165] on link "Find Dealer" at bounding box center [63, 156] width 91 height 24
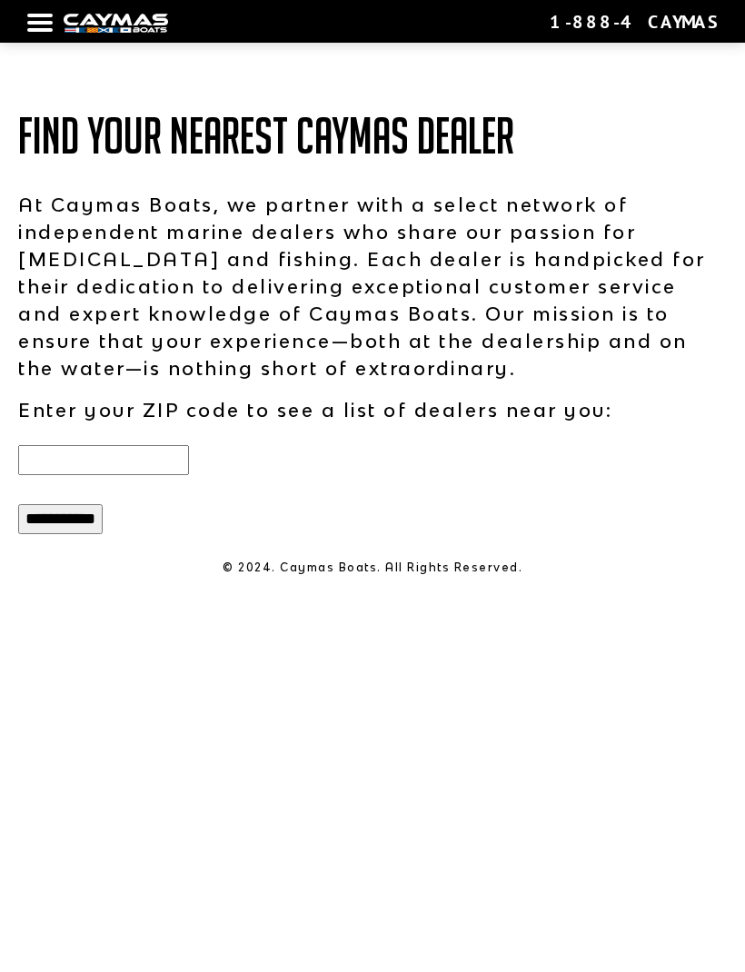
click at [111, 461] on input "text" at bounding box center [103, 460] width 171 height 30
click at [52, 534] on input "**********" at bounding box center [60, 519] width 84 height 30
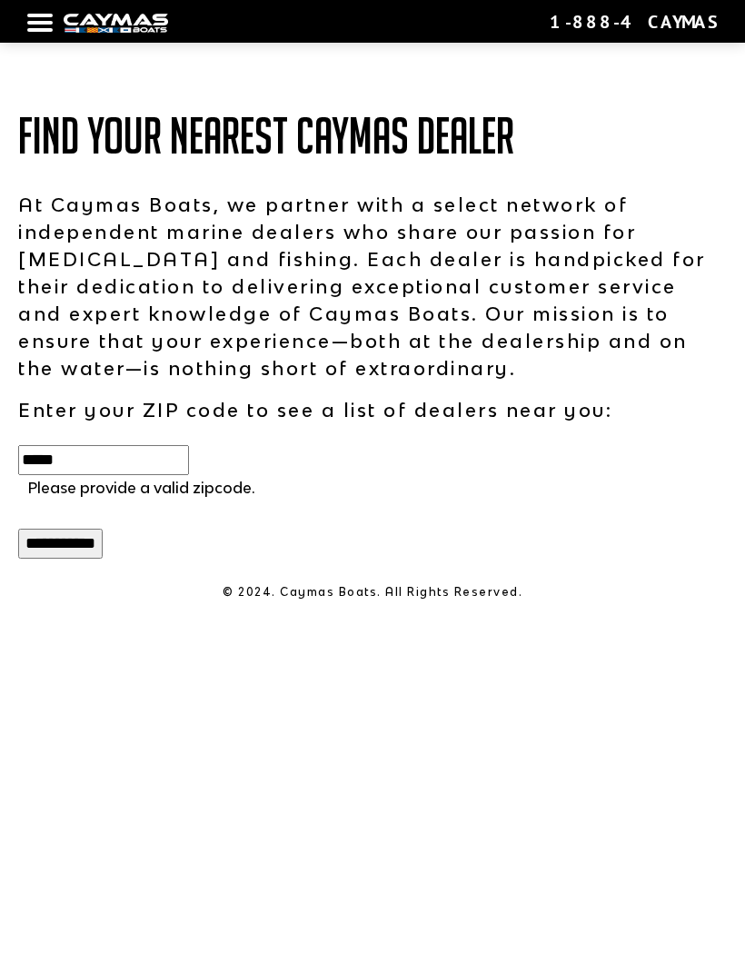
click at [140, 467] on input "*****" at bounding box center [103, 460] width 171 height 30
type input "*"
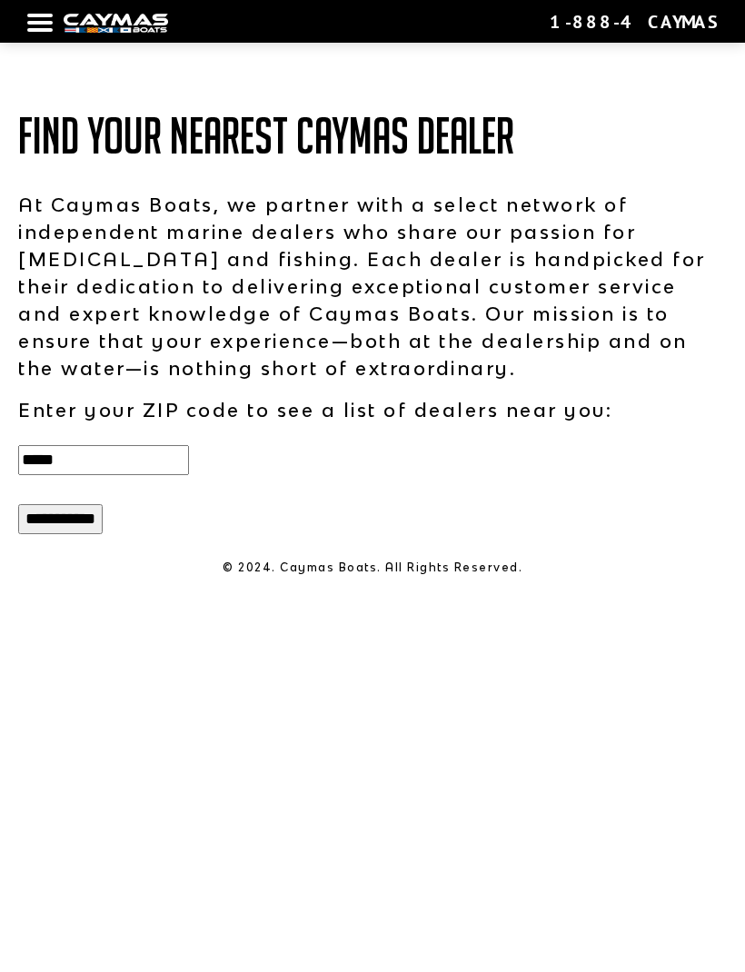
type input "*****"
click at [58, 533] on input "**********" at bounding box center [60, 519] width 84 height 30
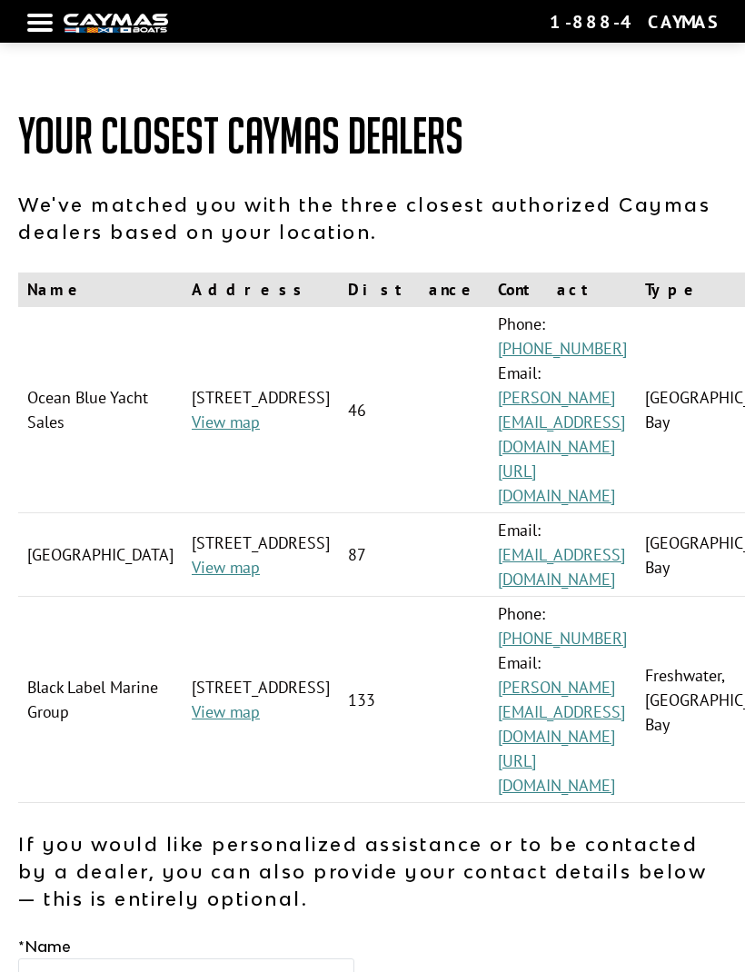
click at [575, 461] on link "https://www.oceanblueyachtsales.com/" at bounding box center [556, 483] width 117 height 45
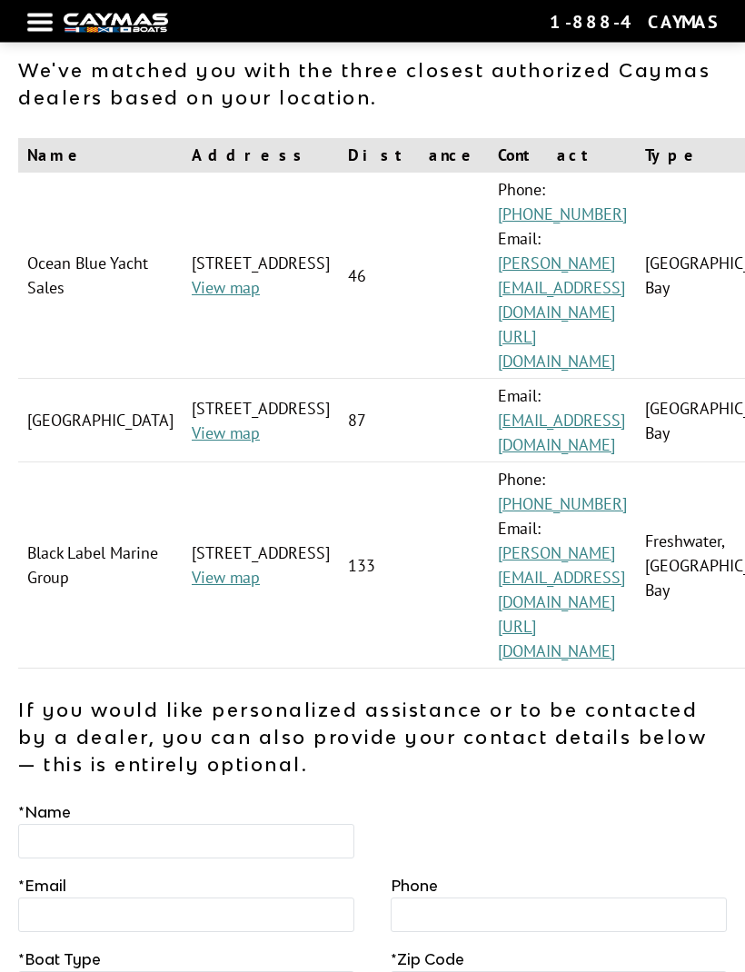
scroll to position [140, 0]
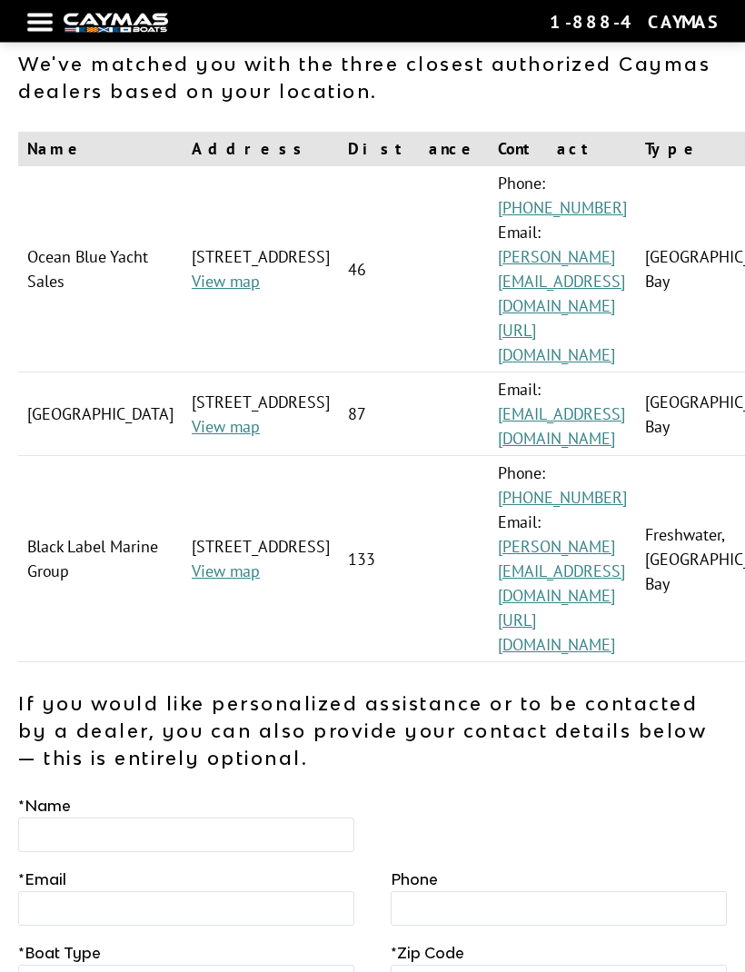
click at [522, 611] on link "https://www.teamblmg.com" at bounding box center [556, 633] width 117 height 45
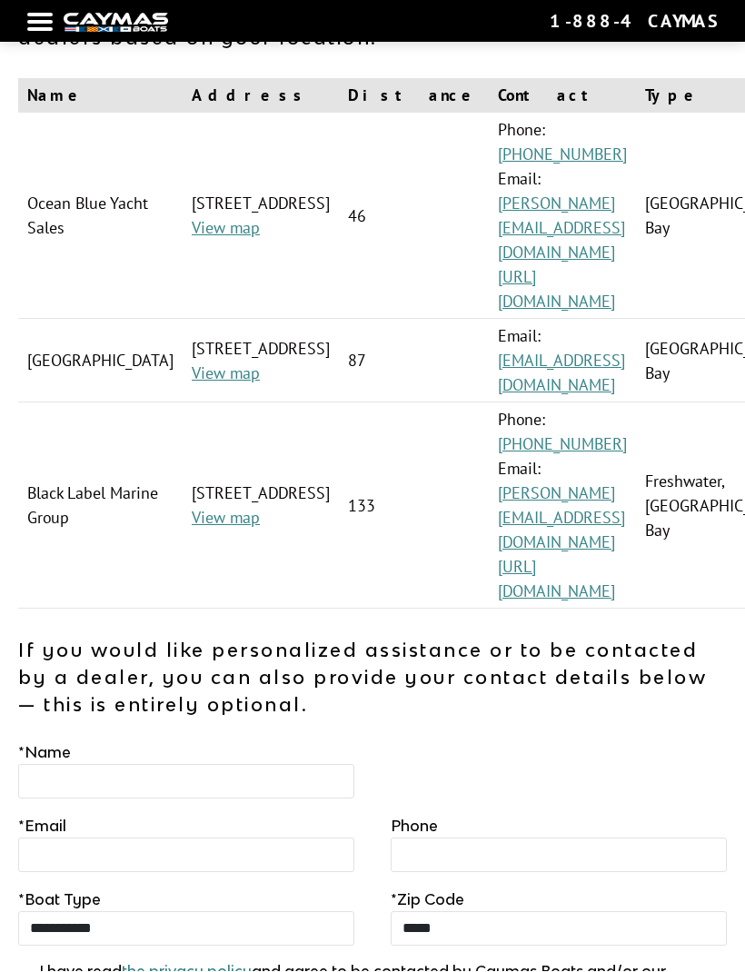
scroll to position [200, 0]
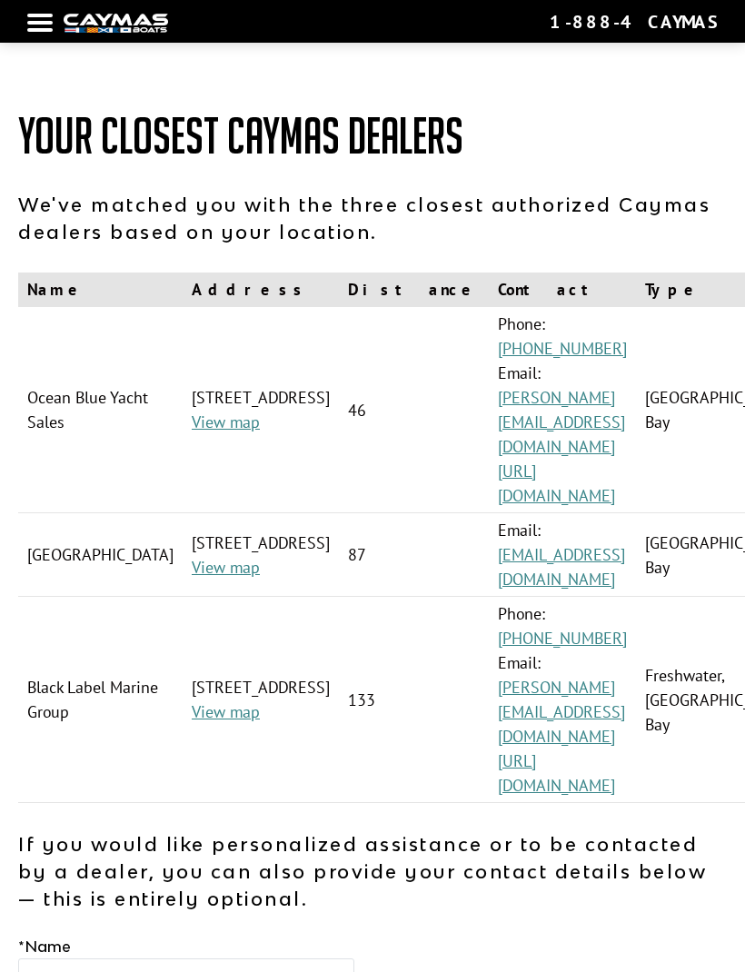
scroll to position [201, 0]
